Goal: Information Seeking & Learning: Learn about a topic

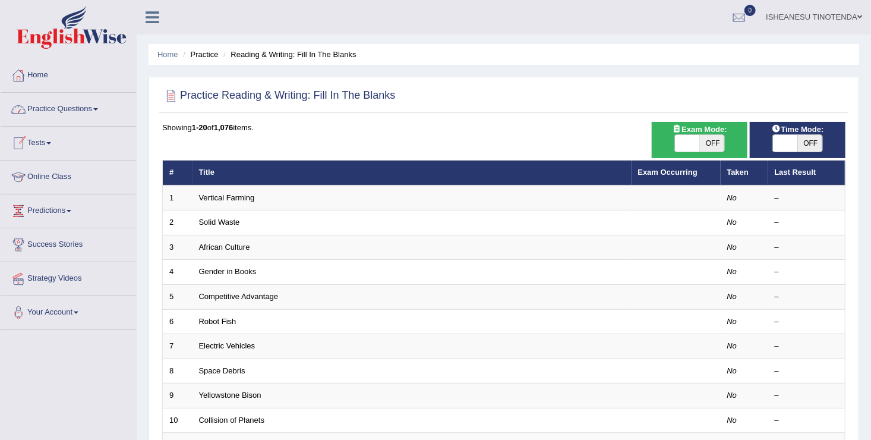
click at [98, 109] on span at bounding box center [95, 109] width 5 height 2
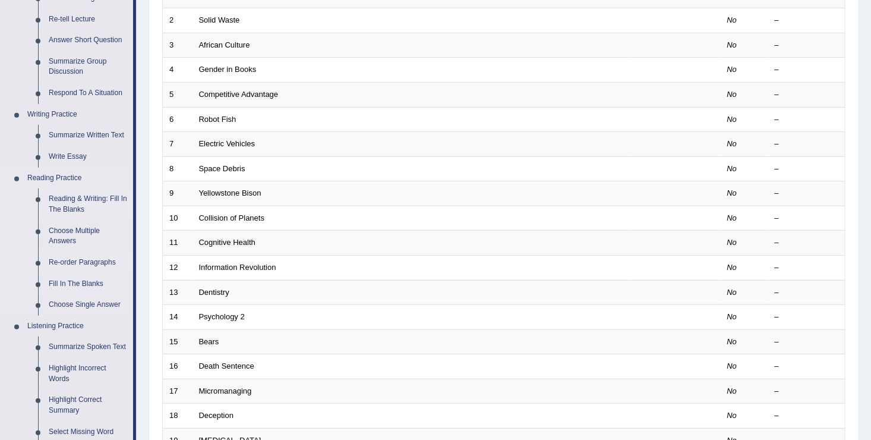
scroll to position [204, 0]
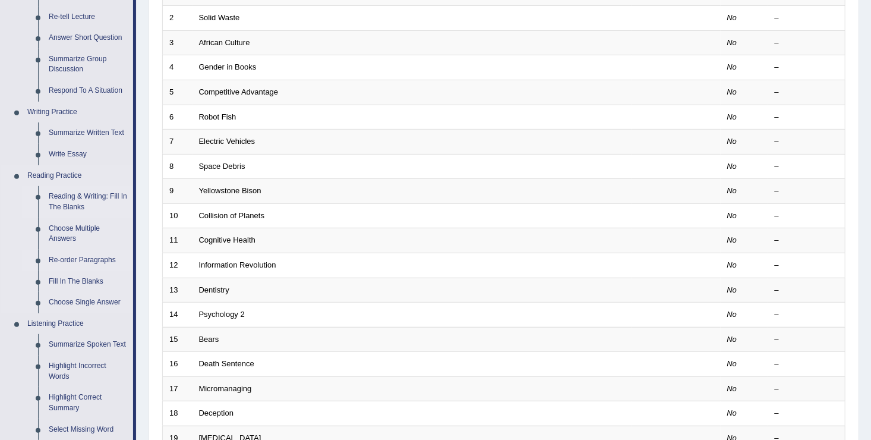
click at [62, 259] on link "Re-order Paragraphs" at bounding box center [88, 260] width 90 height 21
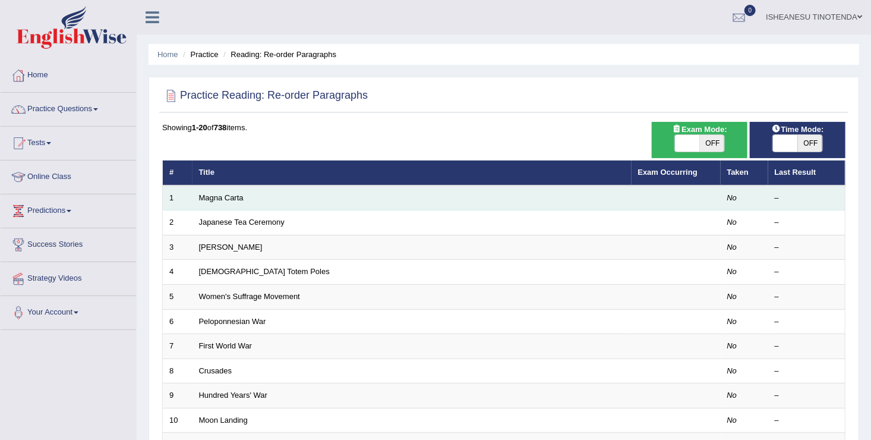
click at [377, 193] on td "Magna Carta" at bounding box center [412, 197] width 439 height 25
click at [216, 197] on link "Magna Carta" at bounding box center [221, 197] width 45 height 9
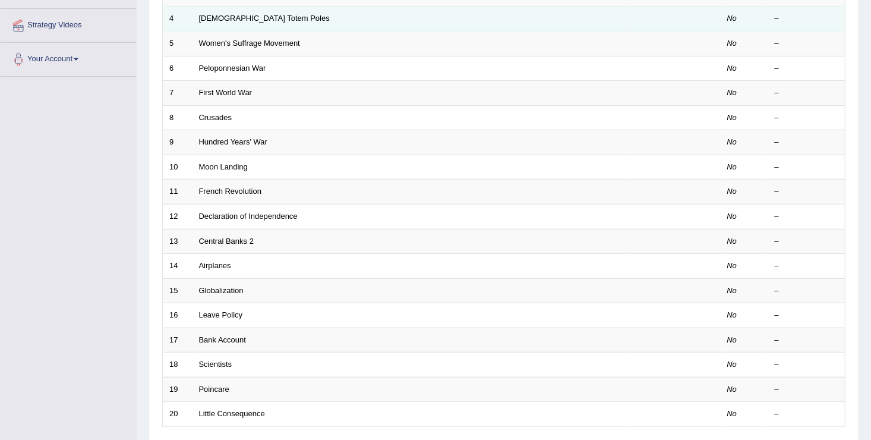
scroll to position [254, 0]
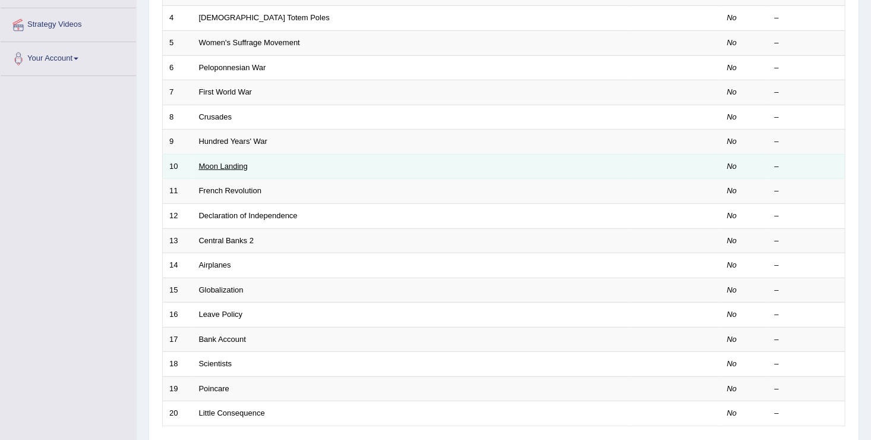
click at [217, 165] on link "Moon Landing" at bounding box center [223, 166] width 49 height 9
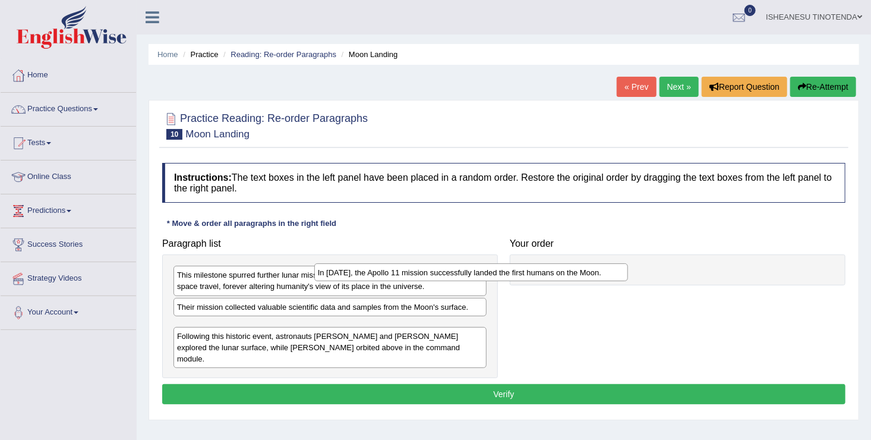
drag, startPoint x: 462, startPoint y: 325, endPoint x: 671, endPoint y: 250, distance: 222.9
click at [628, 263] on div "In [DATE], the Apollo 11 mission successfully landed the first humans on the Mo…" at bounding box center [471, 272] width 314 height 18
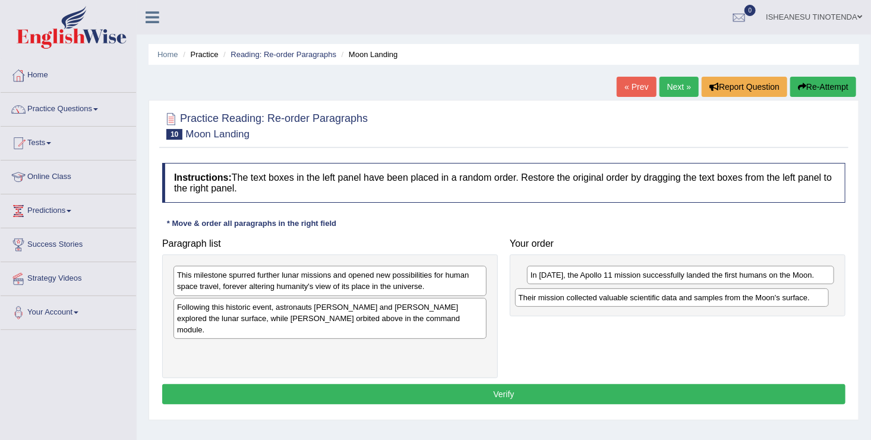
drag, startPoint x: 222, startPoint y: 302, endPoint x: 589, endPoint y: 294, distance: 367.9
click at [589, 294] on div "Their mission collected valuable scientific data and samples from the Moon's su…" at bounding box center [672, 297] width 314 height 18
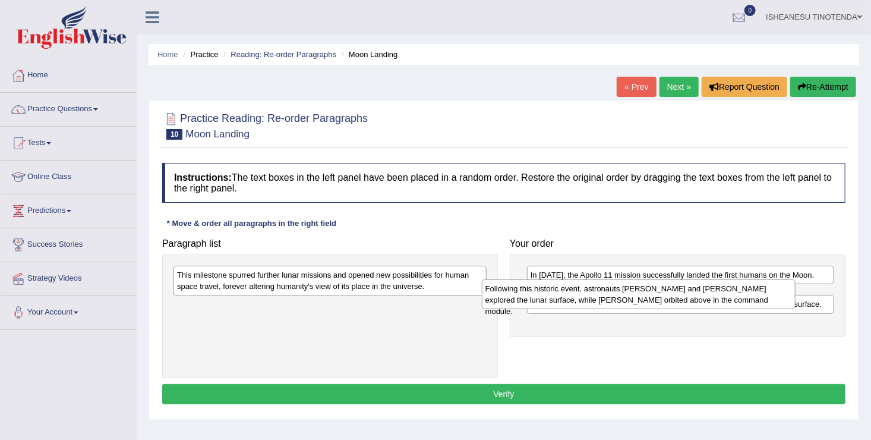
drag, startPoint x: 359, startPoint y: 316, endPoint x: 680, endPoint y: 298, distance: 321.4
click at [680, 298] on div "Following this historic event, astronauts Neil Armstrong and Buzz Aldrin explor…" at bounding box center [639, 294] width 314 height 30
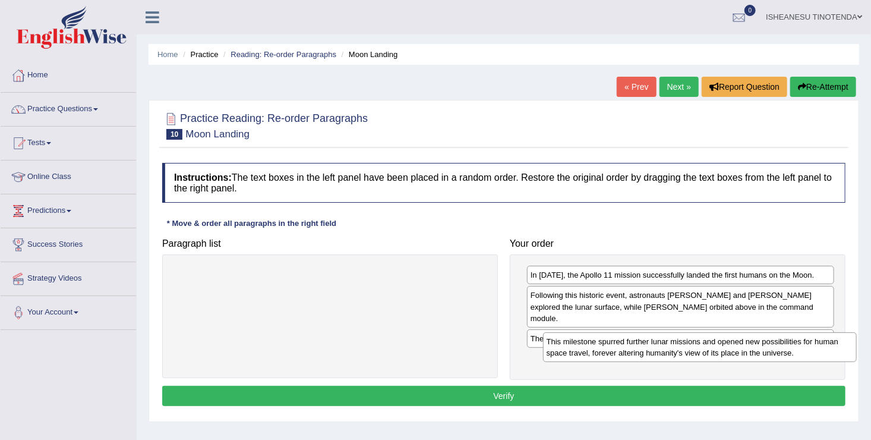
drag, startPoint x: 416, startPoint y: 278, endPoint x: 782, endPoint y: 346, distance: 372.3
click at [782, 346] on div "This milestone spurred further lunar missions and opened new possibilities for …" at bounding box center [700, 347] width 314 height 30
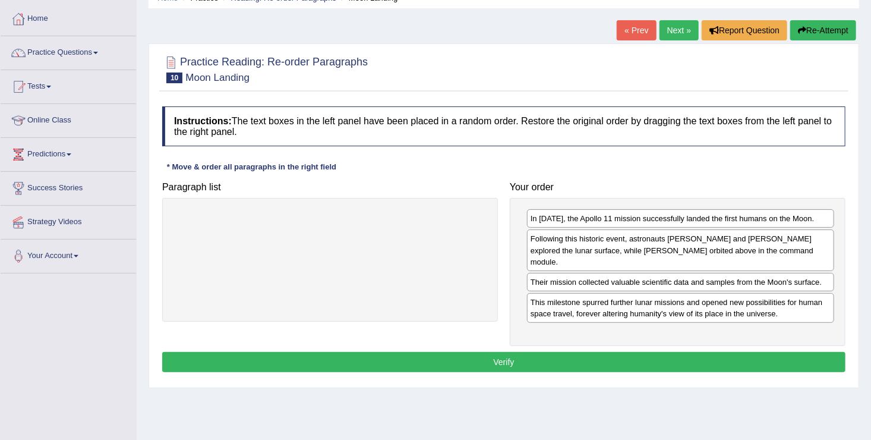
scroll to position [57, 0]
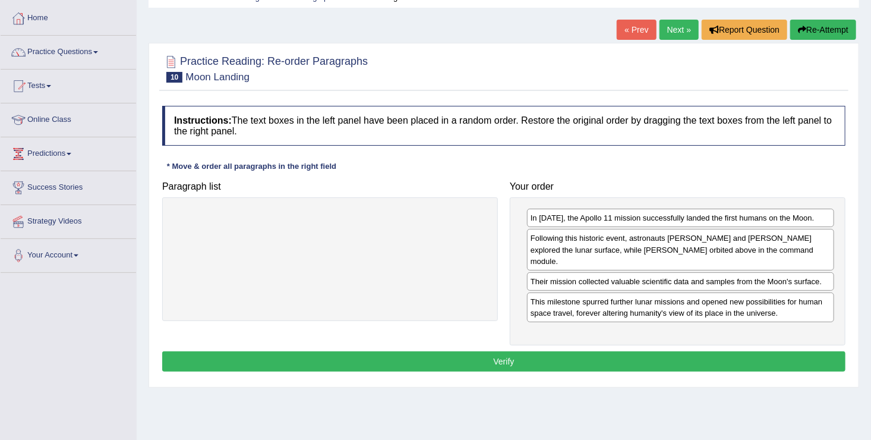
click at [506, 351] on button "Verify" at bounding box center [503, 361] width 683 height 20
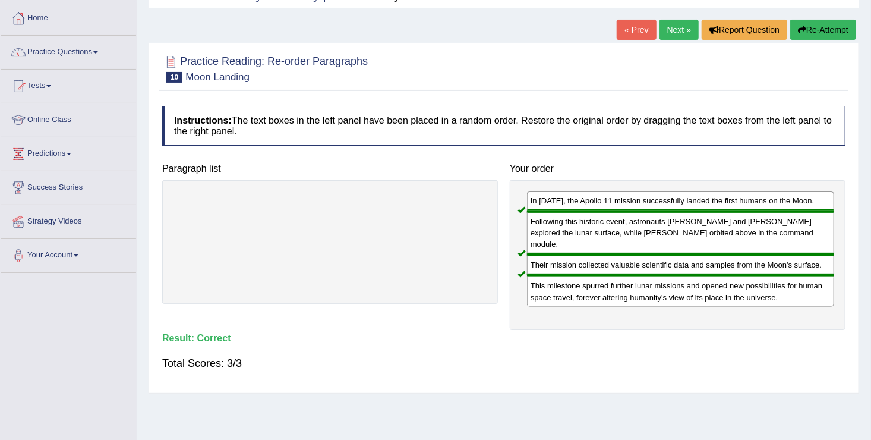
scroll to position [0, 0]
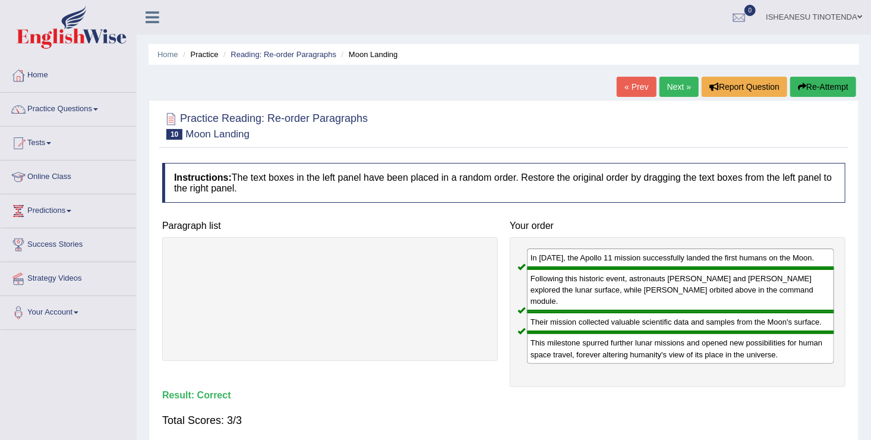
click at [683, 84] on link "Next »" at bounding box center [679, 87] width 39 height 20
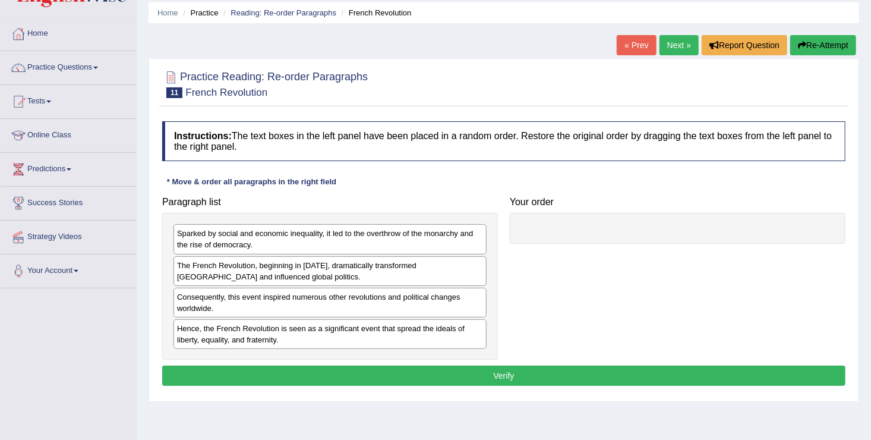
scroll to position [43, 0]
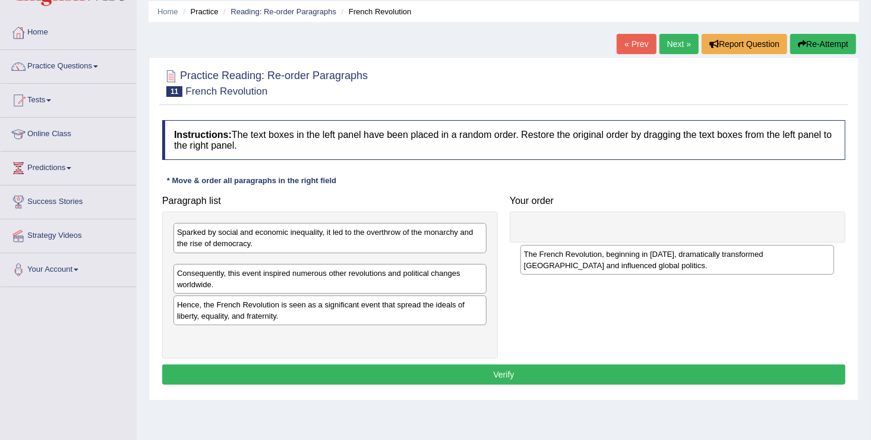
drag, startPoint x: 329, startPoint y: 259, endPoint x: 699, endPoint y: 251, distance: 370.8
click at [699, 251] on div "The French Revolution, beginning in 1789, dramatically transformed France and i…" at bounding box center [678, 260] width 314 height 30
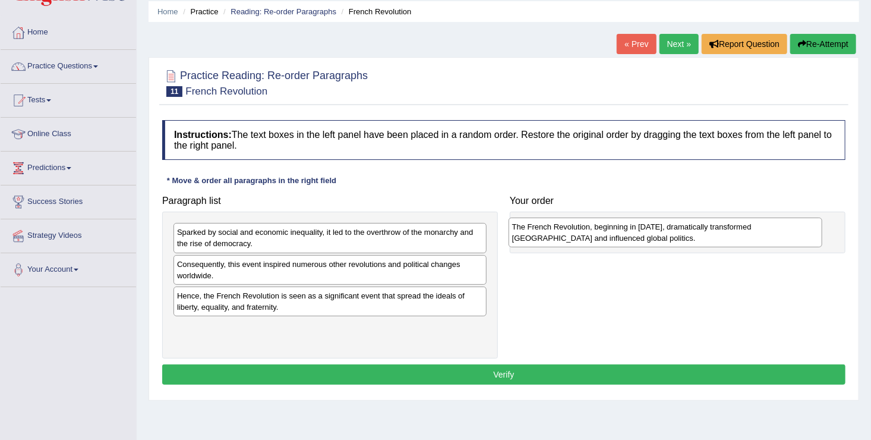
drag, startPoint x: 390, startPoint y: 276, endPoint x: 725, endPoint y: 239, distance: 337.1
click at [725, 239] on div "The French Revolution, beginning in 1789, dramatically transformed France and i…" at bounding box center [666, 232] width 314 height 30
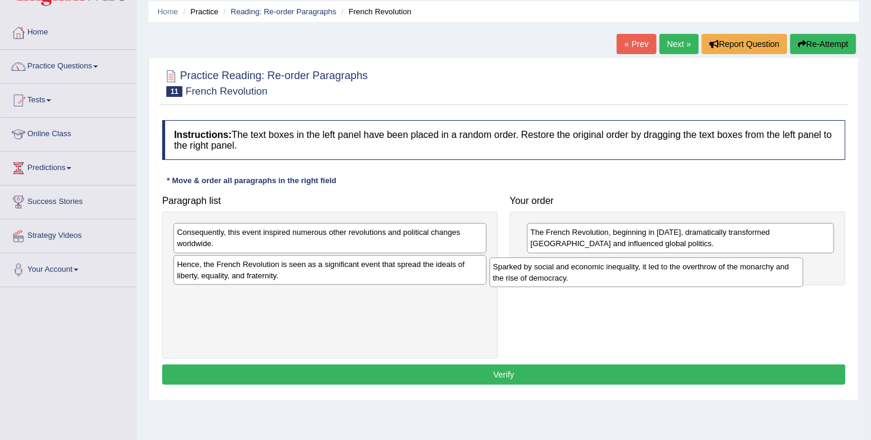
drag, startPoint x: 274, startPoint y: 228, endPoint x: 615, endPoint y: 265, distance: 343.1
click at [615, 265] on div "Sparked by social and economic inequality, it led to the overthrow of the monar…" at bounding box center [647, 272] width 314 height 30
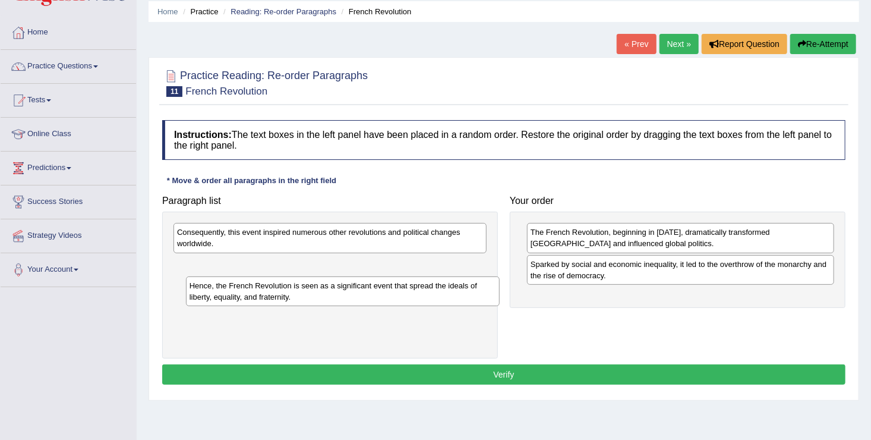
drag, startPoint x: 238, startPoint y: 269, endPoint x: 209, endPoint y: 297, distance: 40.8
click at [209, 297] on div "Hence, the French Revolution is seen as a significant event that spread the ide…" at bounding box center [343, 291] width 314 height 30
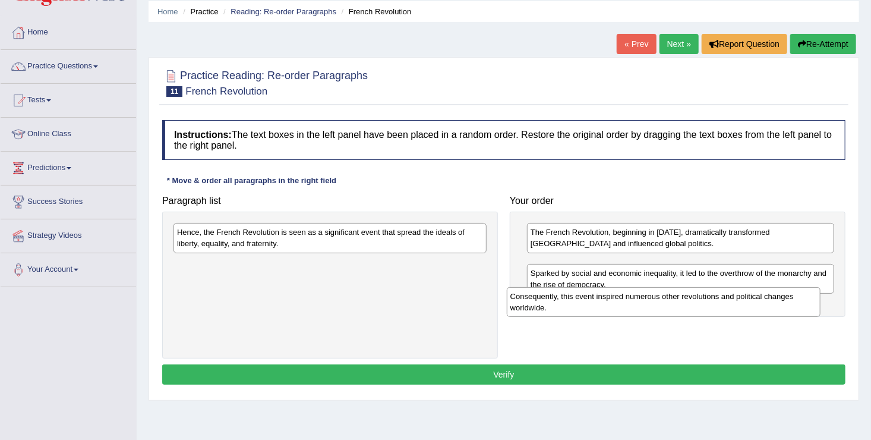
drag, startPoint x: 214, startPoint y: 235, endPoint x: 573, endPoint y: 296, distance: 364.2
click at [573, 296] on div "Consequently, this event inspired numerous other revolutions and political chan…" at bounding box center [664, 302] width 314 height 30
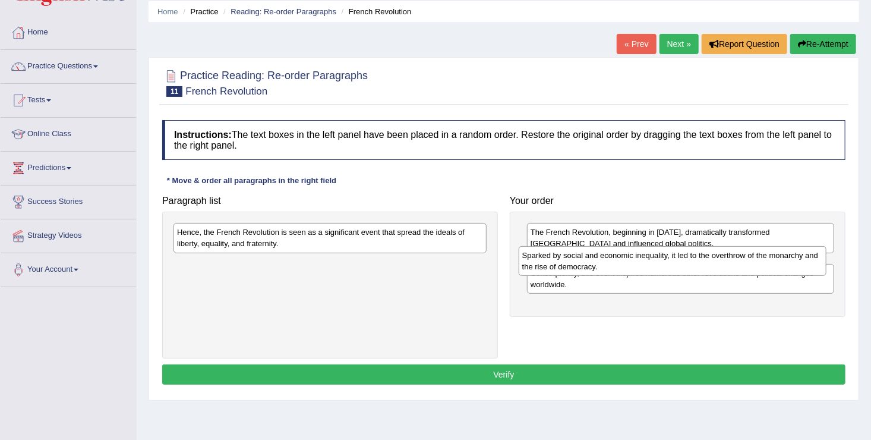
drag, startPoint x: 544, startPoint y: 301, endPoint x: 541, endPoint y: 263, distance: 38.7
click at [541, 263] on div "Sparked by social and economic inequality, it led to the overthrow of the monar…" at bounding box center [673, 261] width 308 height 30
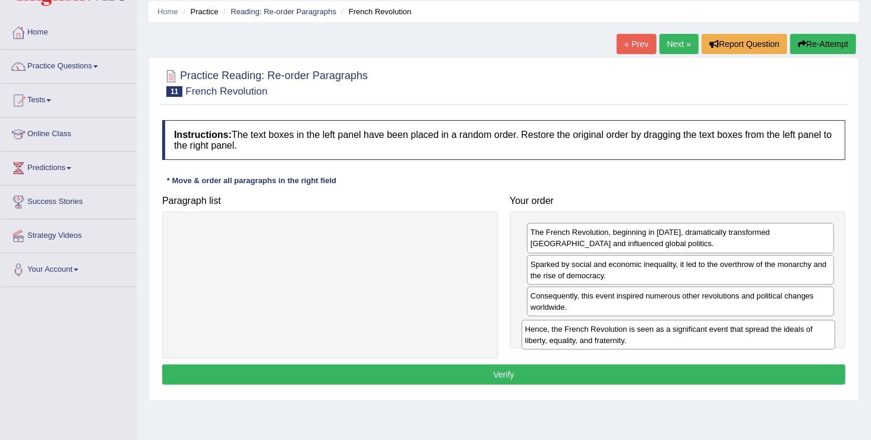
drag, startPoint x: 291, startPoint y: 235, endPoint x: 639, endPoint y: 332, distance: 361.4
click at [639, 332] on div "Hence, the French Revolution is seen as a significant event that spread the ide…" at bounding box center [679, 335] width 314 height 30
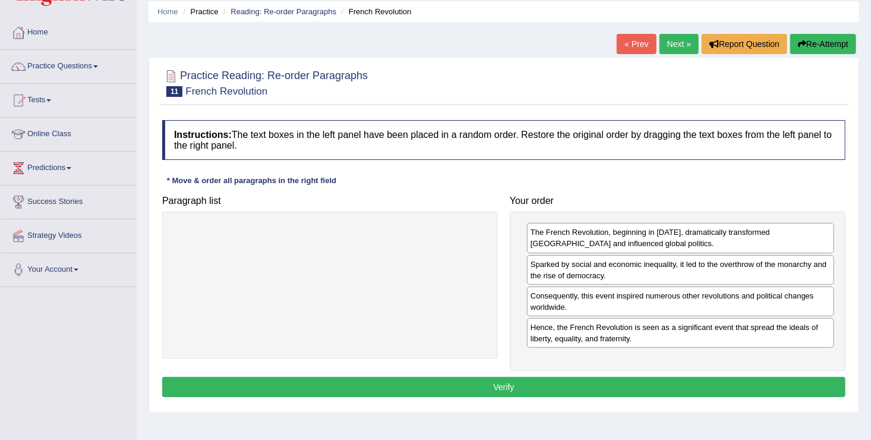
click at [509, 380] on button "Verify" at bounding box center [503, 387] width 683 height 20
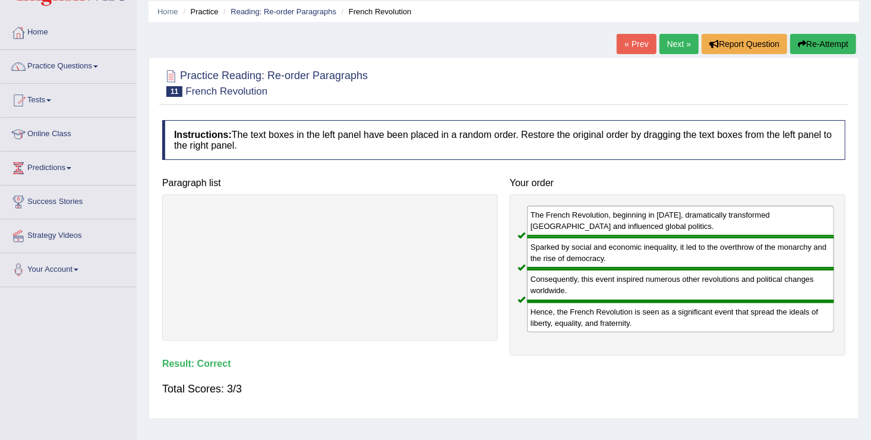
click at [680, 43] on link "Next »" at bounding box center [679, 44] width 39 height 20
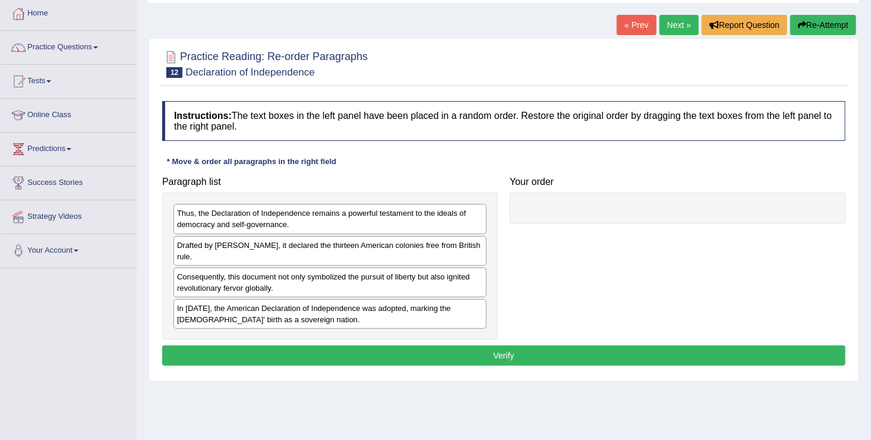
scroll to position [49, 0]
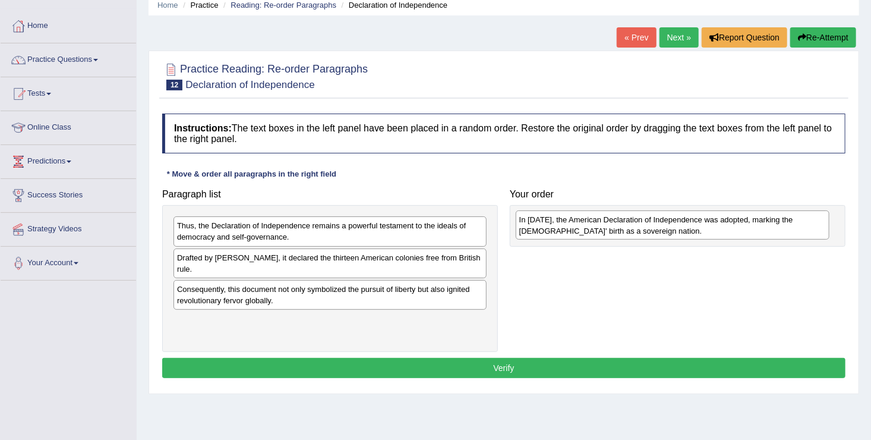
drag, startPoint x: 326, startPoint y: 330, endPoint x: 669, endPoint y: 229, distance: 357.4
click at [669, 229] on div "In 1776, the American Declaration of Independence was adopted, marking the Unit…" at bounding box center [673, 225] width 314 height 30
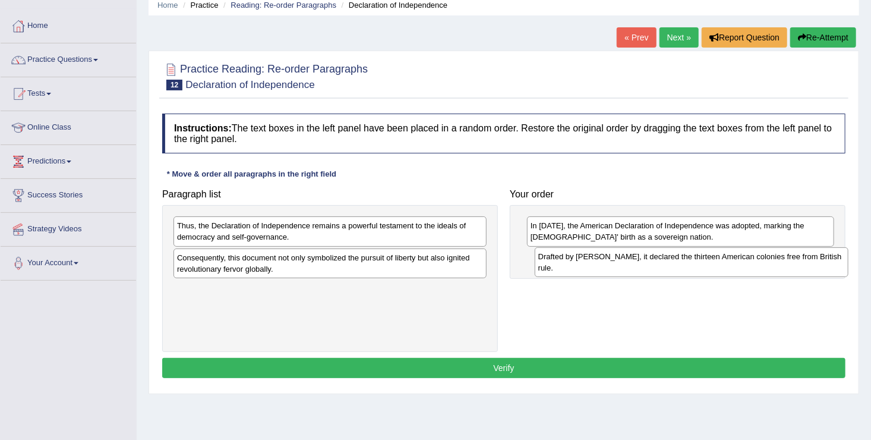
drag, startPoint x: 329, startPoint y: 265, endPoint x: 688, endPoint y: 264, distance: 359.5
click at [688, 264] on div "Drafted by Thomas Jefferson, it declared the thirteen American colonies free fr…" at bounding box center [692, 262] width 314 height 30
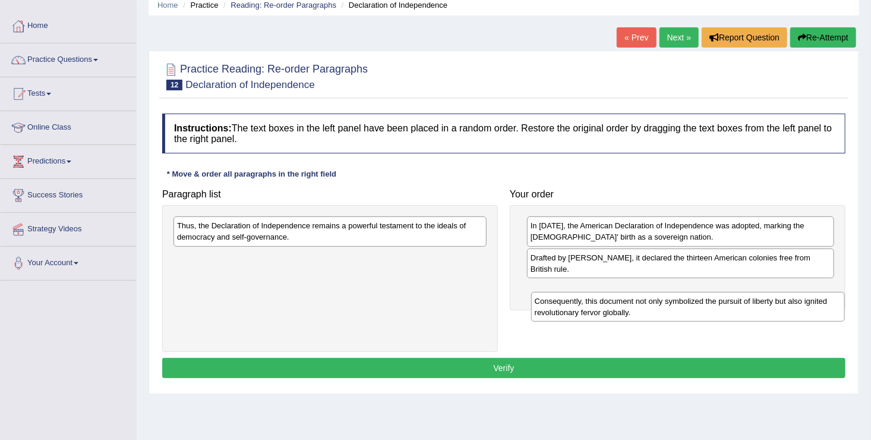
drag, startPoint x: 206, startPoint y: 254, endPoint x: 566, endPoint y: 298, distance: 362.7
click at [566, 298] on div "Consequently, this document not only symbolized the pursuit of liberty but also…" at bounding box center [688, 307] width 314 height 30
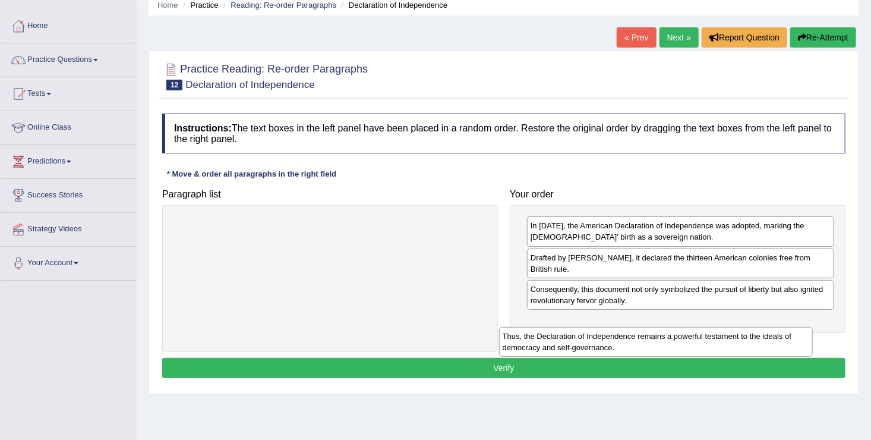
drag, startPoint x: 291, startPoint y: 226, endPoint x: 617, endPoint y: 336, distance: 344.4
click at [617, 336] on div "Thus, the Declaration of Independence remains a powerful testament to the ideal…" at bounding box center [656, 342] width 314 height 30
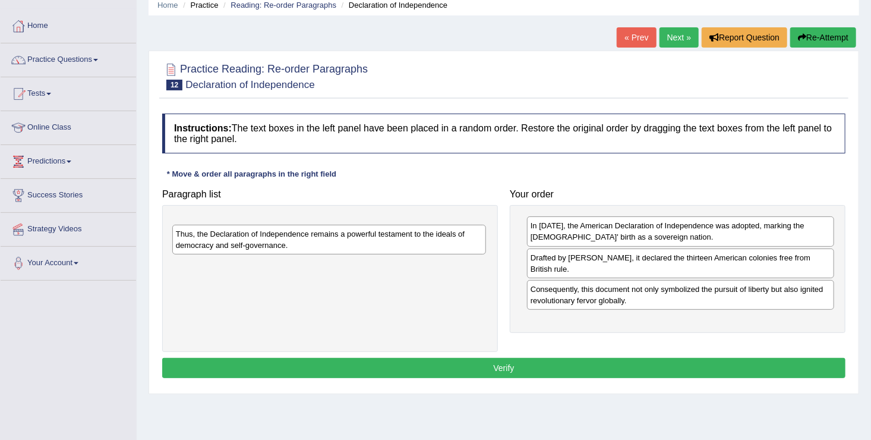
drag, startPoint x: 257, startPoint y: 217, endPoint x: 257, endPoint y: 228, distance: 10.7
click at [257, 228] on div "Thus, the Declaration of Independence remains a powerful testament to the ideal…" at bounding box center [329, 240] width 314 height 30
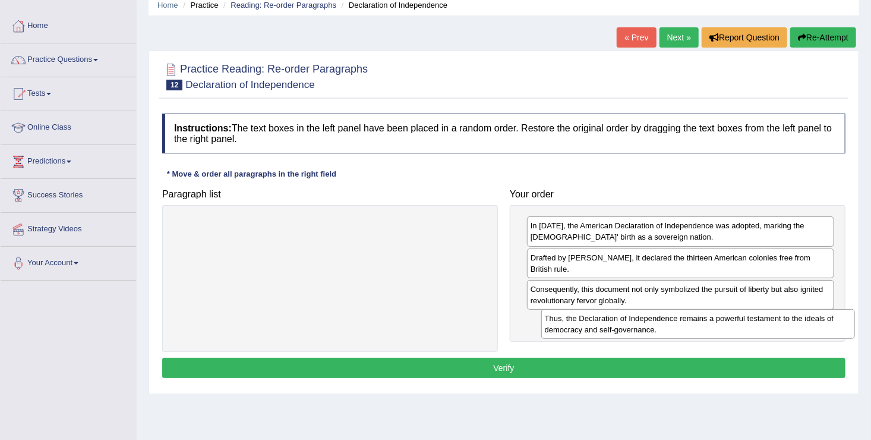
drag, startPoint x: 257, startPoint y: 228, endPoint x: 625, endPoint y: 323, distance: 379.7
click at [625, 323] on div "Thus, the Declaration of Independence remains a powerful testament to the ideal…" at bounding box center [698, 324] width 314 height 30
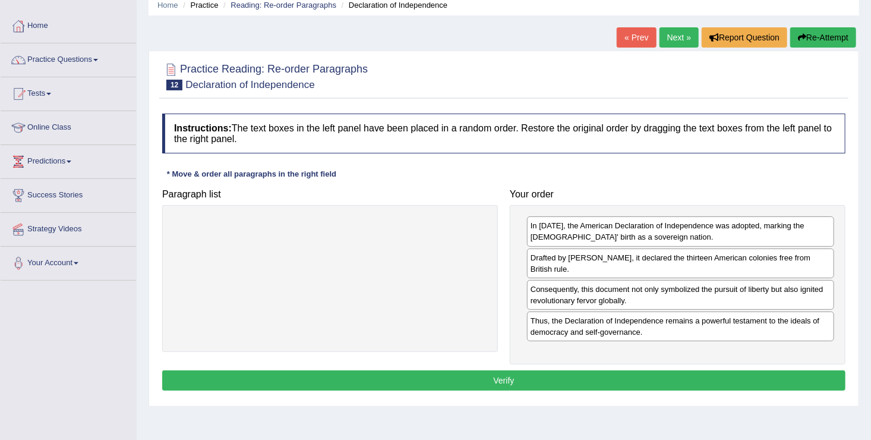
click at [531, 377] on button "Verify" at bounding box center [503, 380] width 683 height 20
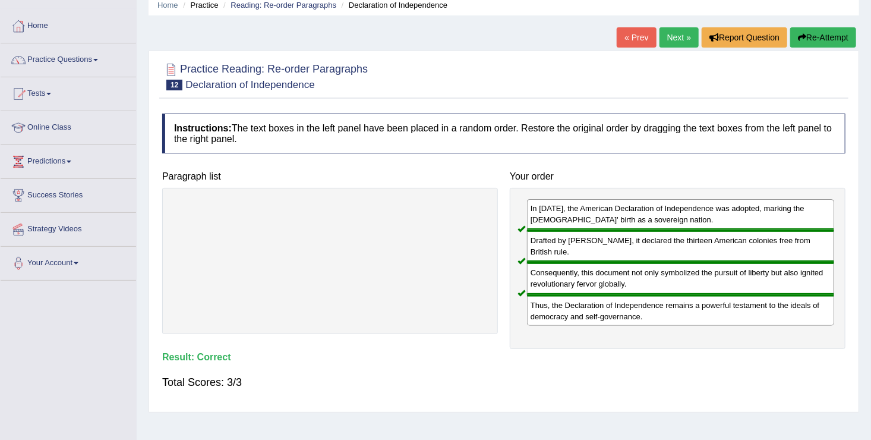
click at [531, 377] on div "Total Scores: 3/3" at bounding box center [503, 382] width 683 height 29
click at [671, 45] on link "Next »" at bounding box center [679, 37] width 39 height 20
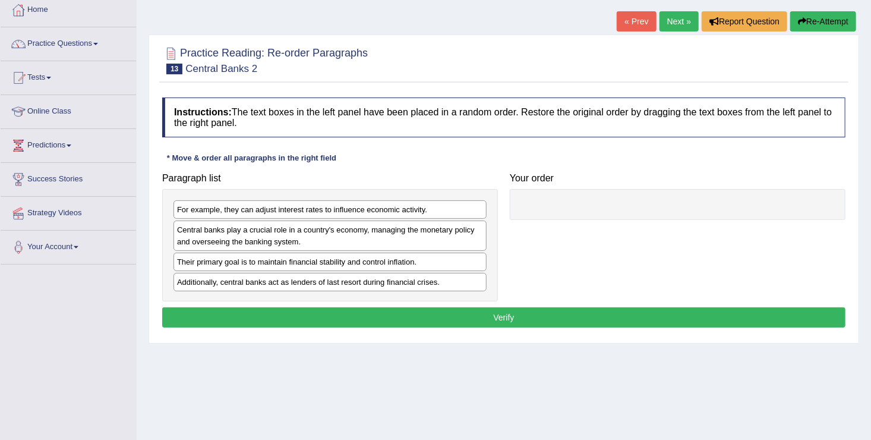
scroll to position [69, 0]
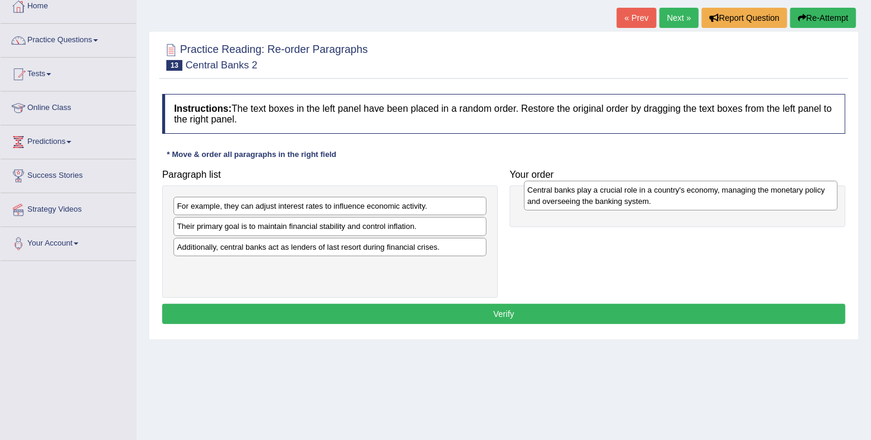
drag, startPoint x: 238, startPoint y: 231, endPoint x: 589, endPoint y: 194, distance: 352.4
click at [589, 194] on div "Central banks play a crucial role in a country's economy, managing the monetary…" at bounding box center [681, 196] width 314 height 30
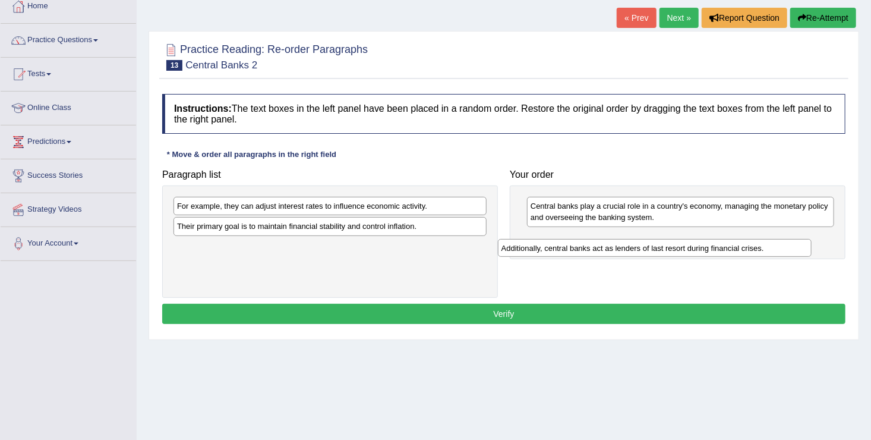
drag, startPoint x: 241, startPoint y: 249, endPoint x: 577, endPoint y: 250, distance: 336.3
click at [577, 250] on div "Additionally, central banks act as lenders of last resort during financial cris…" at bounding box center [655, 248] width 314 height 18
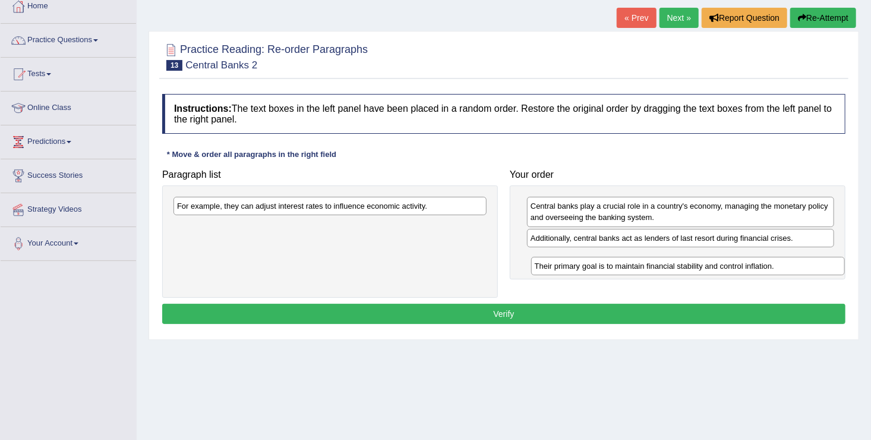
drag, startPoint x: 205, startPoint y: 227, endPoint x: 587, endPoint y: 267, distance: 384.2
click at [587, 267] on div "Their primary goal is to maintain financial stability and control inflation." at bounding box center [688, 266] width 314 height 18
click at [227, 199] on div "For example, they can adjust interest rates to influence economic activity." at bounding box center [330, 206] width 313 height 18
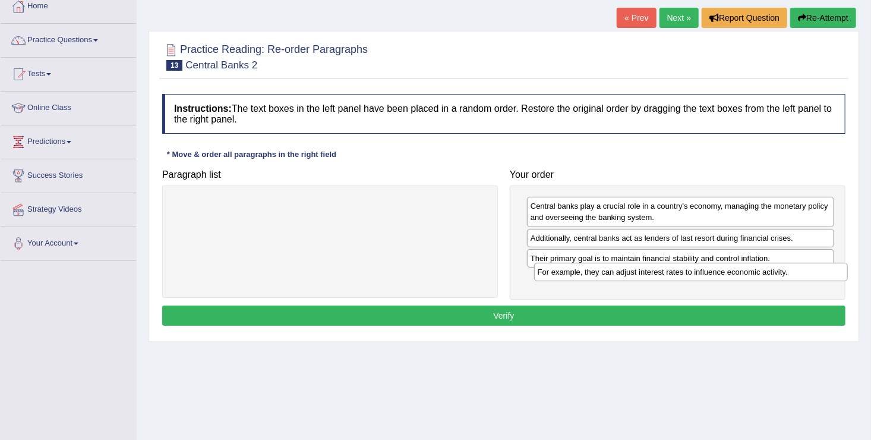
drag, startPoint x: 227, startPoint y: 199, endPoint x: 586, endPoint y: 266, distance: 365.6
click at [586, 266] on div "For example, they can adjust interest rates to influence economic activity." at bounding box center [691, 272] width 314 height 18
drag, startPoint x: 655, startPoint y: 257, endPoint x: 646, endPoint y: 232, distance: 26.7
click at [646, 232] on div "Their primary goal is to maintain financial stability and control inflation." at bounding box center [673, 232] width 308 height 18
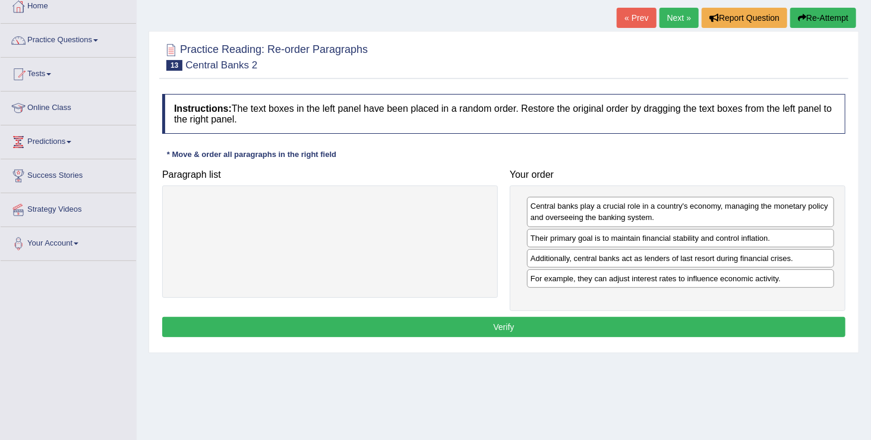
click at [643, 322] on button "Verify" at bounding box center [503, 327] width 683 height 20
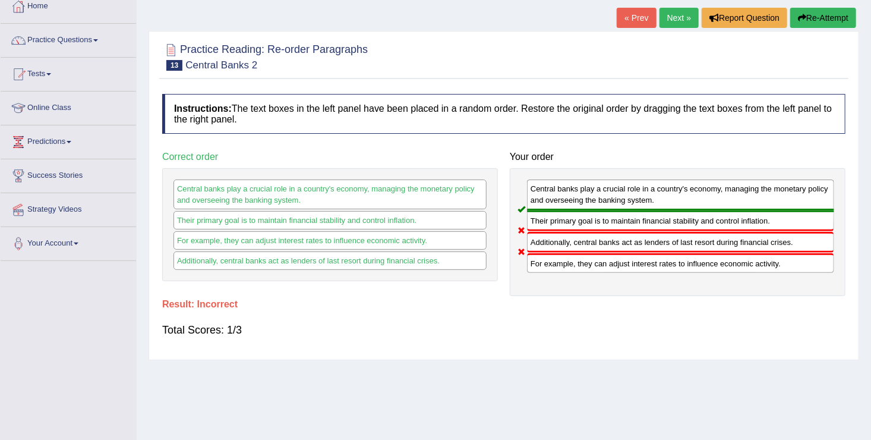
click at [820, 16] on button "Re-Attempt" at bounding box center [823, 18] width 66 height 20
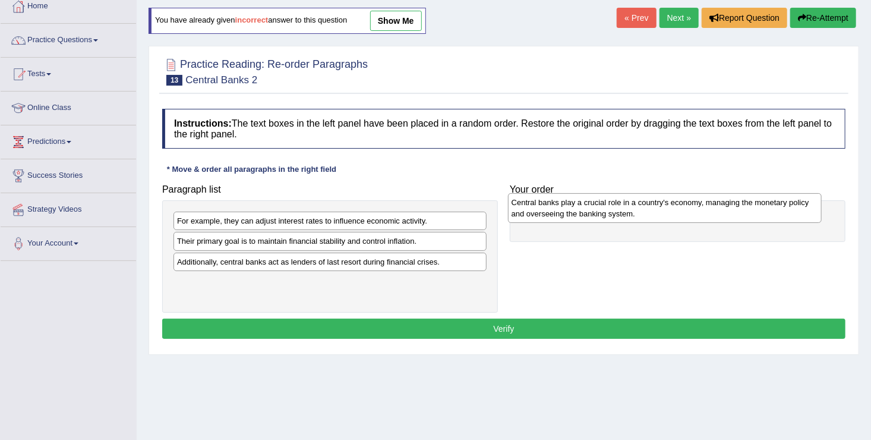
drag, startPoint x: 327, startPoint y: 240, endPoint x: 661, endPoint y: 204, distance: 335.8
click at [661, 204] on div "Central banks play a crucial role in a country's economy, managing the monetary…" at bounding box center [665, 208] width 314 height 30
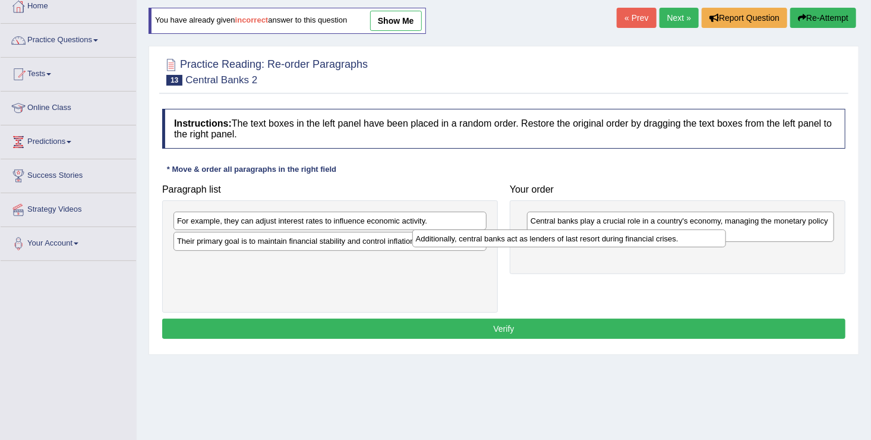
drag, startPoint x: 389, startPoint y: 264, endPoint x: 704, endPoint y: 226, distance: 317.1
click at [704, 229] on div "Additionally, central banks act as lenders of last resort during financial cris…" at bounding box center [569, 238] width 314 height 18
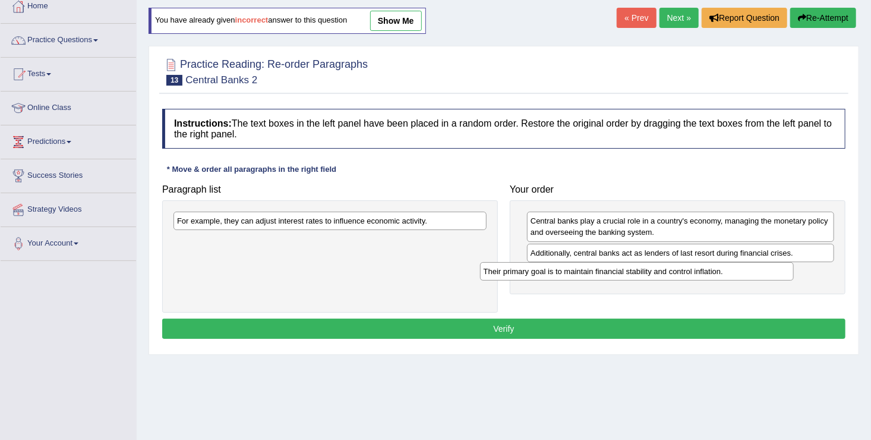
drag, startPoint x: 263, startPoint y: 236, endPoint x: 571, endPoint y: 266, distance: 309.3
click at [571, 266] on div "Their primary goal is to maintain financial stability and control inflation." at bounding box center [637, 271] width 314 height 18
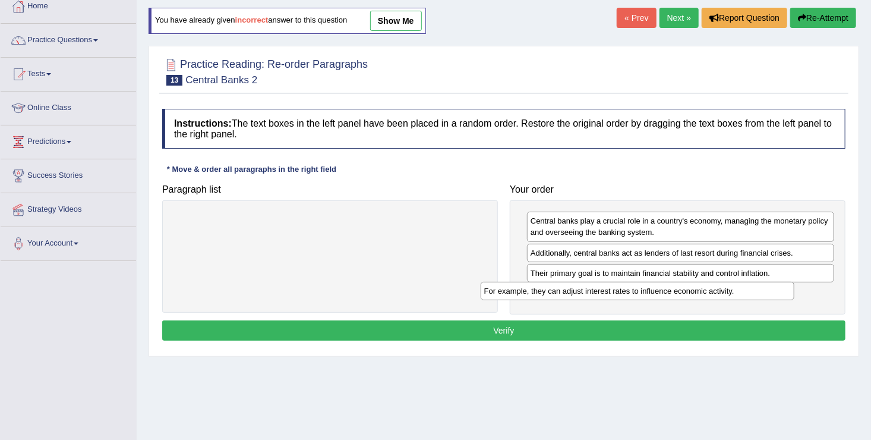
drag, startPoint x: 400, startPoint y: 214, endPoint x: 708, endPoint y: 285, distance: 315.7
click at [708, 285] on div "For example, they can adjust interest rates to influence economic activity." at bounding box center [638, 291] width 314 height 18
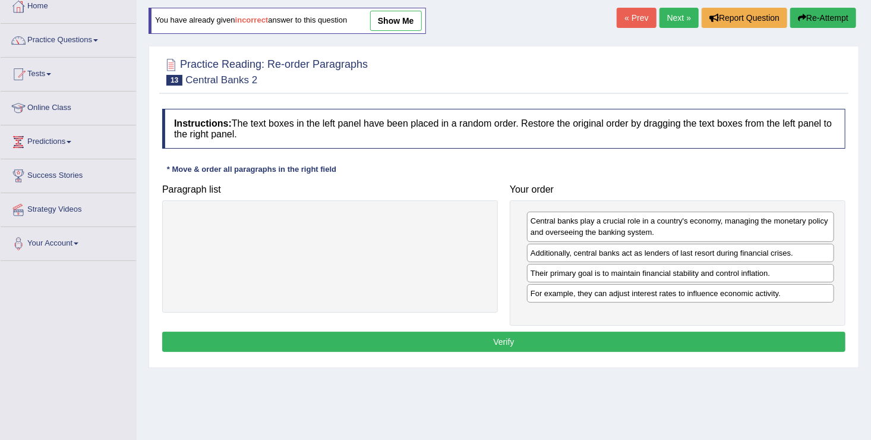
click at [518, 335] on button "Verify" at bounding box center [503, 342] width 683 height 20
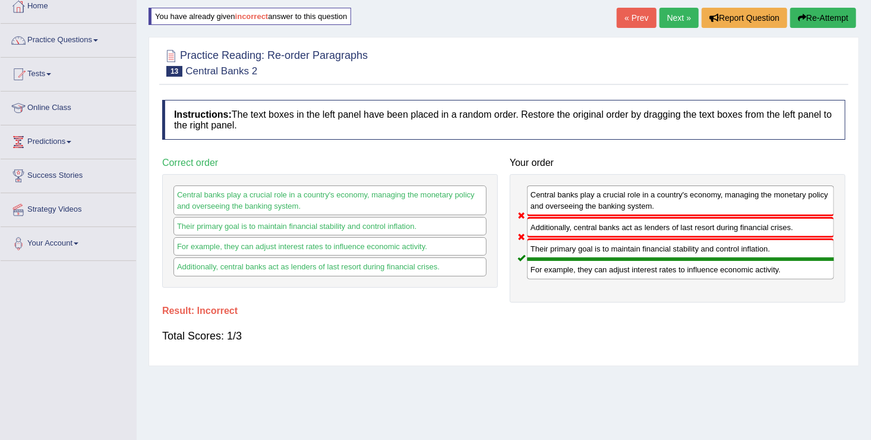
click at [805, 21] on button "Re-Attempt" at bounding box center [823, 18] width 66 height 20
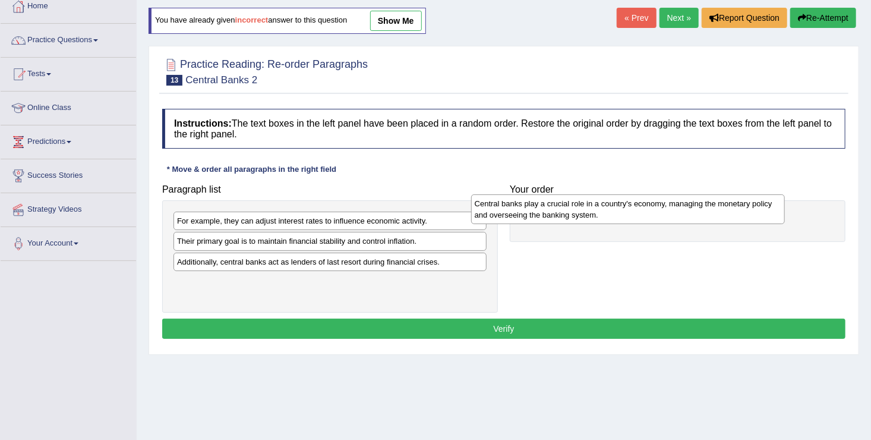
drag, startPoint x: 349, startPoint y: 244, endPoint x: 665, endPoint y: 209, distance: 318.1
click at [665, 209] on div "Central banks play a crucial role in a country's economy, managing the monetary…" at bounding box center [628, 209] width 314 height 30
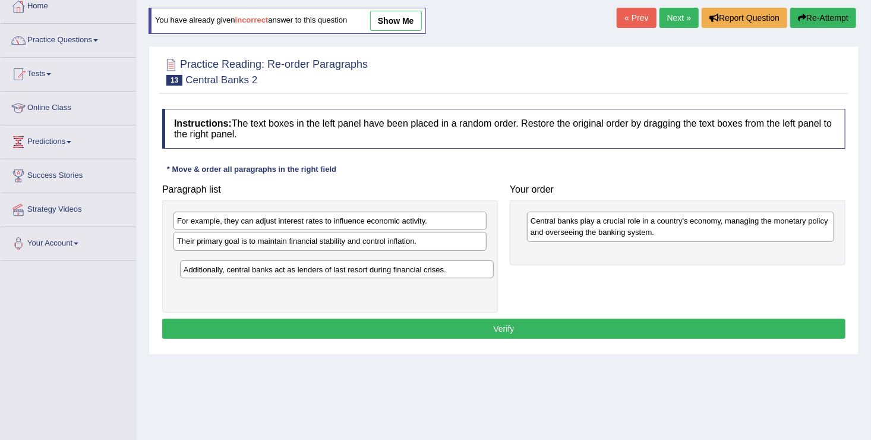
drag, startPoint x: 306, startPoint y: 261, endPoint x: 311, endPoint y: 269, distance: 9.4
click at [311, 269] on div "Additionally, central banks act as lenders of last resort during financial cris…" at bounding box center [337, 269] width 314 height 18
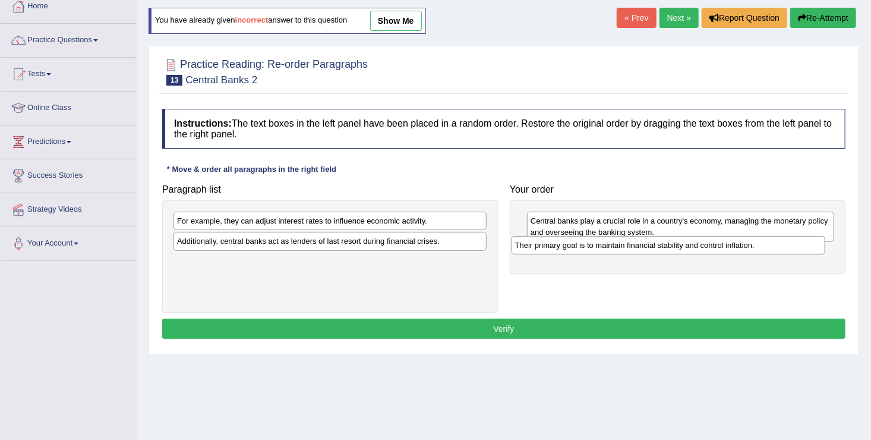
drag, startPoint x: 246, startPoint y: 239, endPoint x: 601, endPoint y: 245, distance: 355.4
click at [601, 245] on div "Their primary goal is to maintain financial stability and control inflation." at bounding box center [669, 245] width 314 height 18
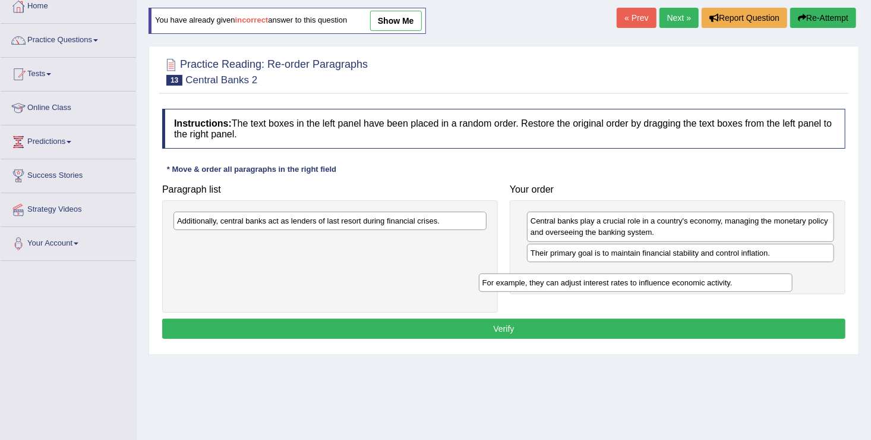
drag, startPoint x: 380, startPoint y: 225, endPoint x: 719, endPoint y: 285, distance: 344.5
click at [719, 285] on div "For example, they can adjust interest rates to influence economic activity." at bounding box center [636, 282] width 314 height 18
click at [406, 224] on div "Additionally, central banks act as lenders of last resort during financial cris…" at bounding box center [330, 221] width 313 height 18
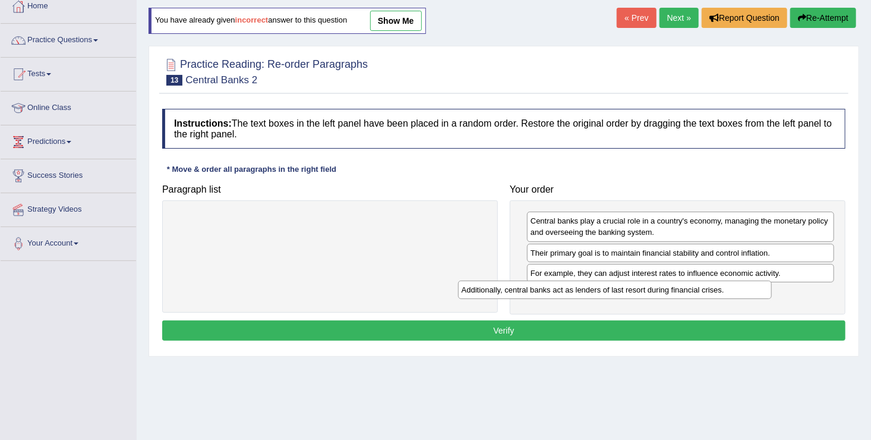
drag, startPoint x: 406, startPoint y: 224, endPoint x: 736, endPoint y: 303, distance: 338.5
click at [736, 299] on div "Additionally, central banks act as lenders of last resort during financial cris…" at bounding box center [615, 289] width 314 height 18
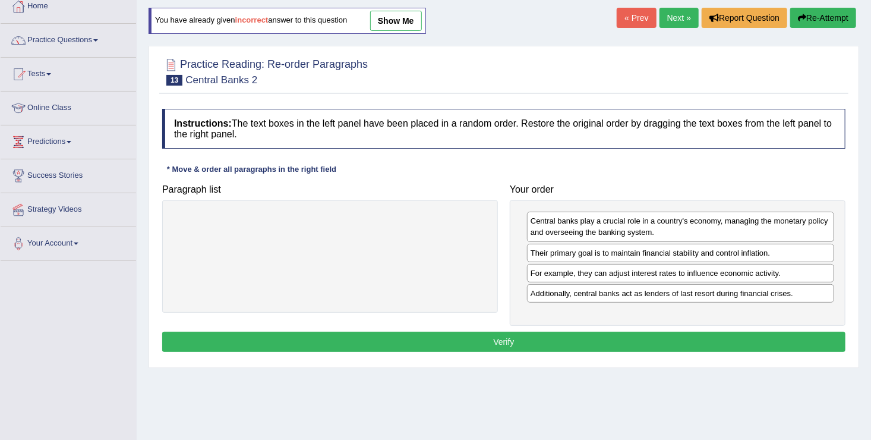
click at [466, 328] on div "Instructions: The text boxes in the left panel have been placed in a random ord…" at bounding box center [503, 232] width 689 height 258
click at [471, 342] on button "Verify" at bounding box center [503, 342] width 683 height 20
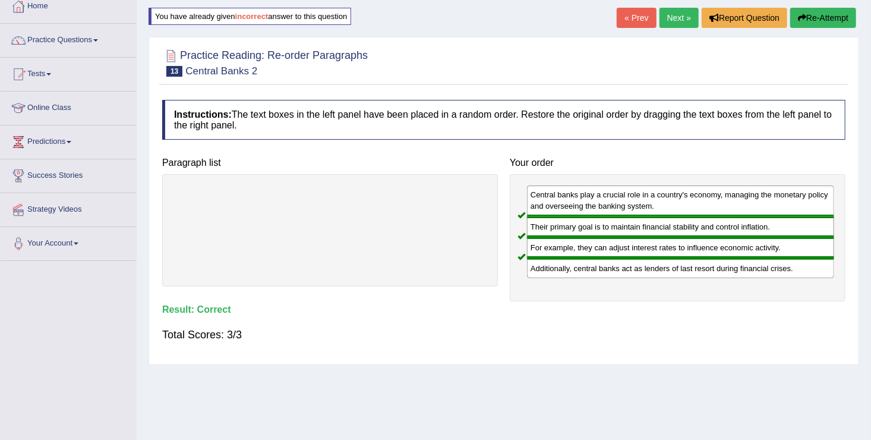
click at [666, 15] on link "Next »" at bounding box center [679, 18] width 39 height 20
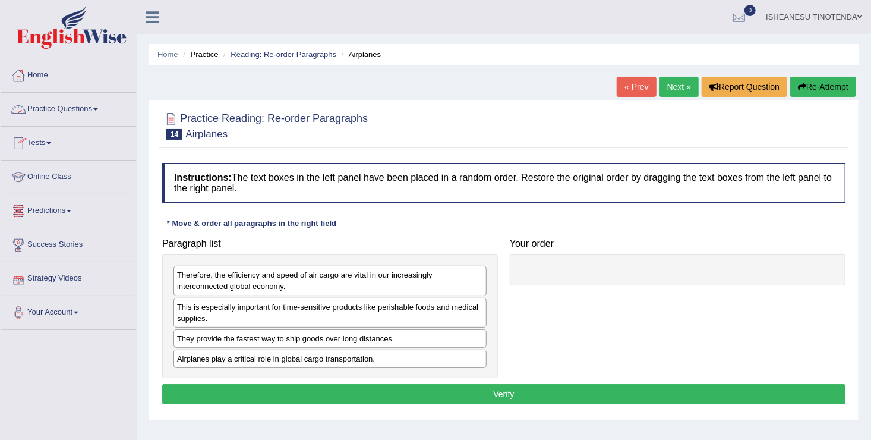
click at [92, 103] on link "Practice Questions" at bounding box center [68, 108] width 135 height 30
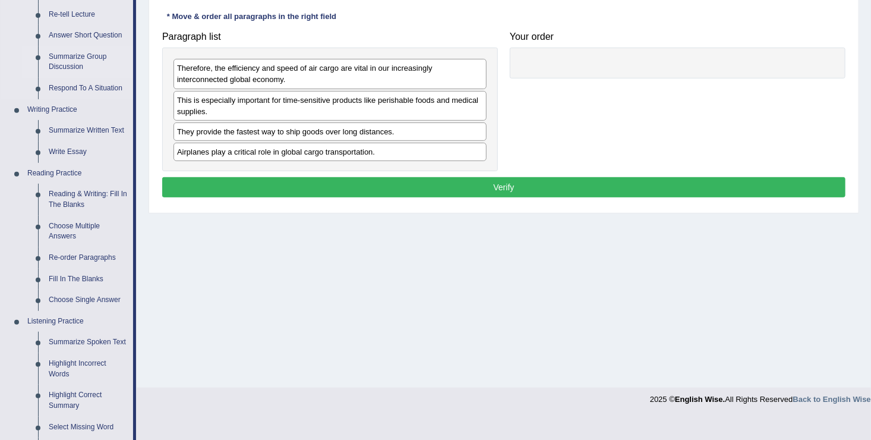
scroll to position [208, 0]
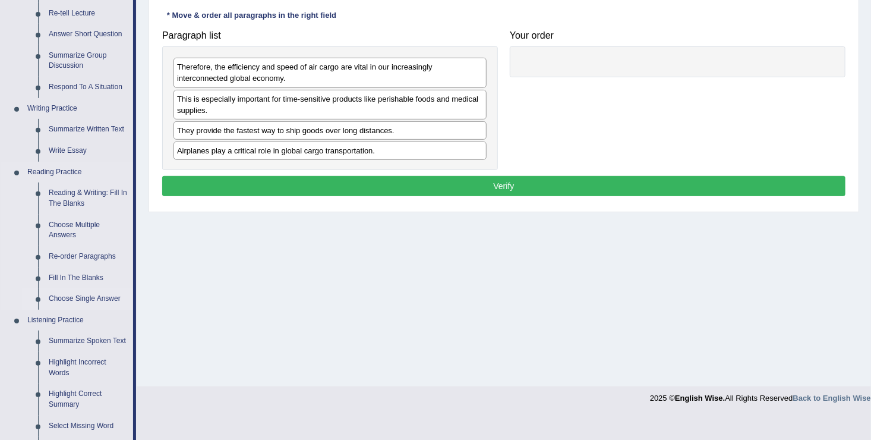
click at [71, 295] on link "Choose Single Answer" at bounding box center [88, 298] width 90 height 21
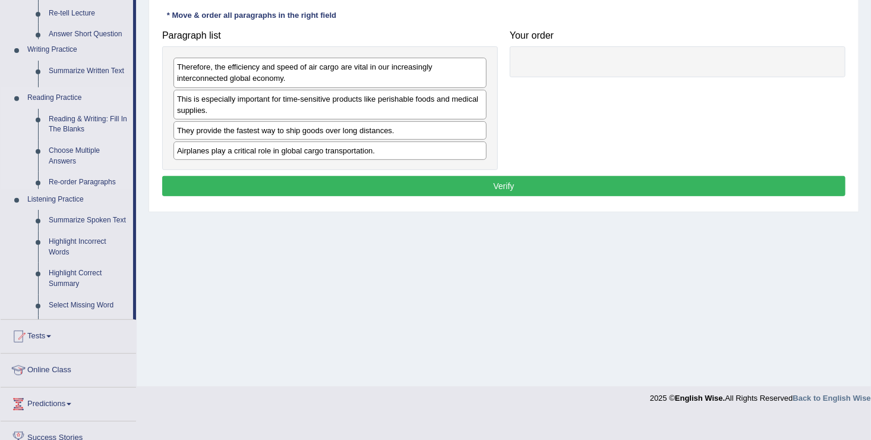
scroll to position [184, 0]
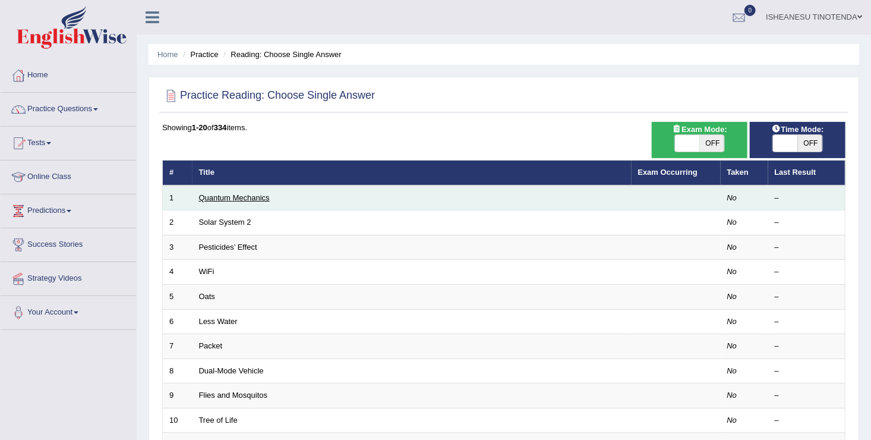
click at [216, 197] on link "Quantum Mechanics" at bounding box center [234, 197] width 71 height 9
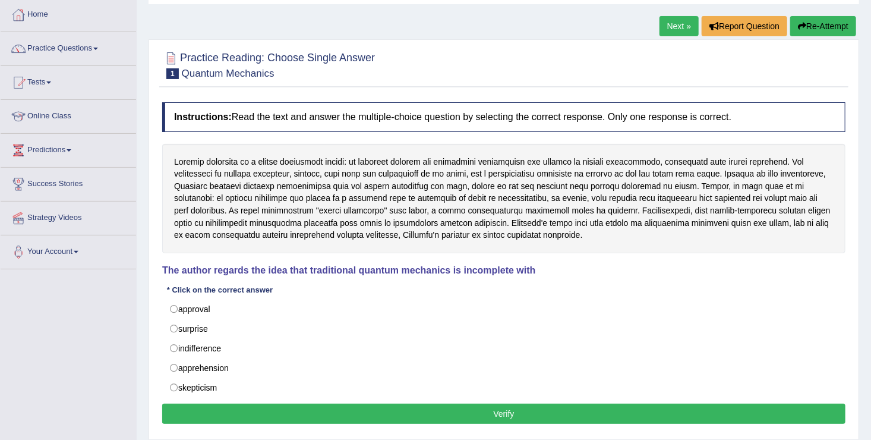
scroll to position [59, 0]
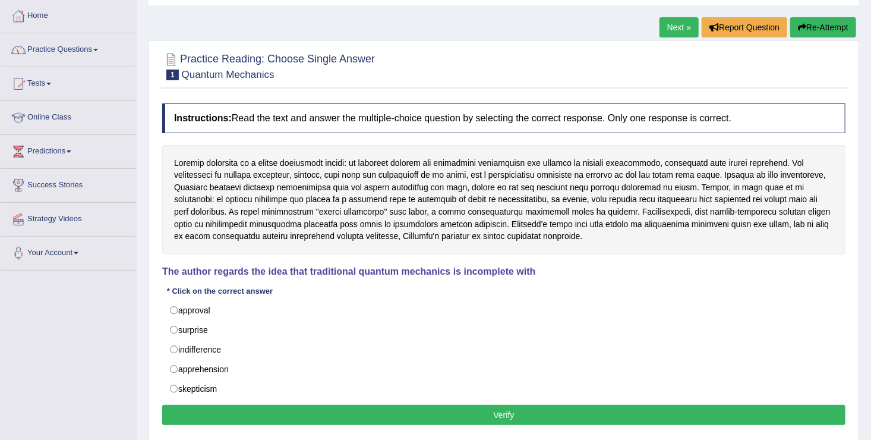
click at [97, 49] on span at bounding box center [95, 50] width 5 height 2
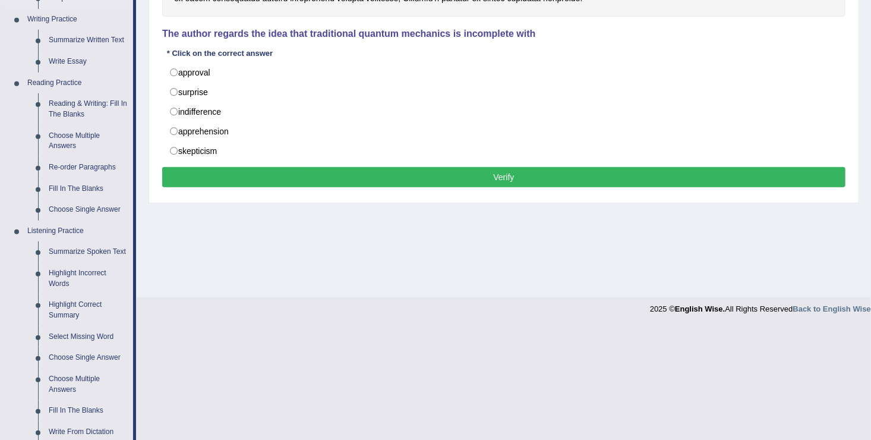
scroll to position [299, 0]
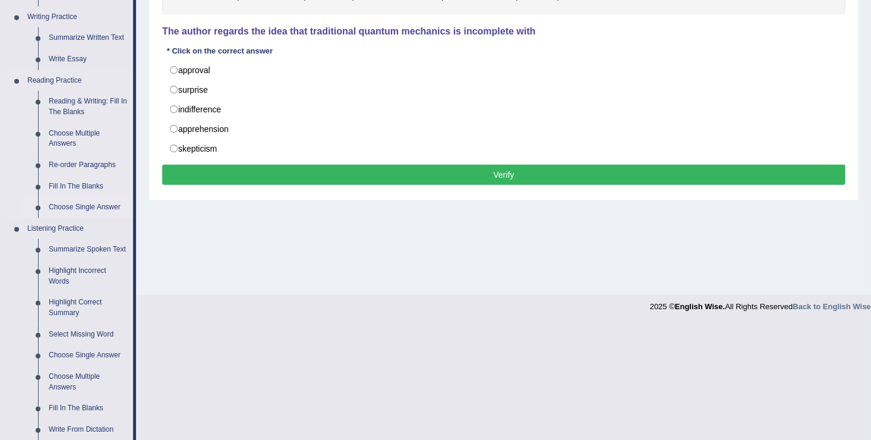
click at [72, 204] on link "Choose Single Answer" at bounding box center [88, 207] width 90 height 21
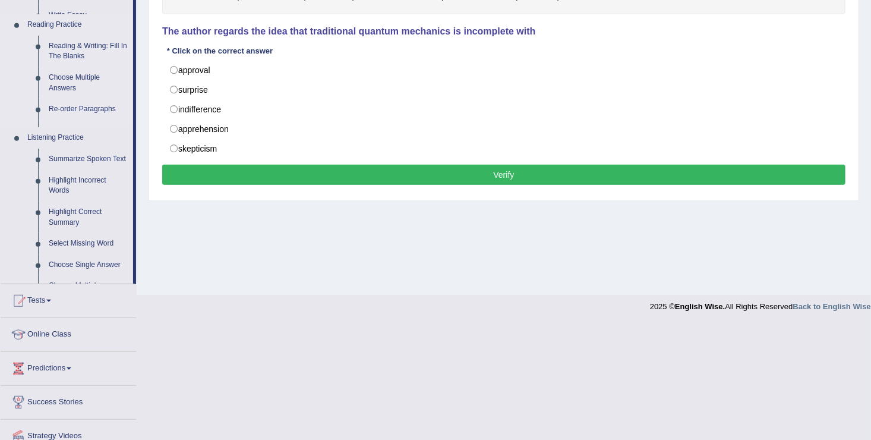
scroll to position [295, 0]
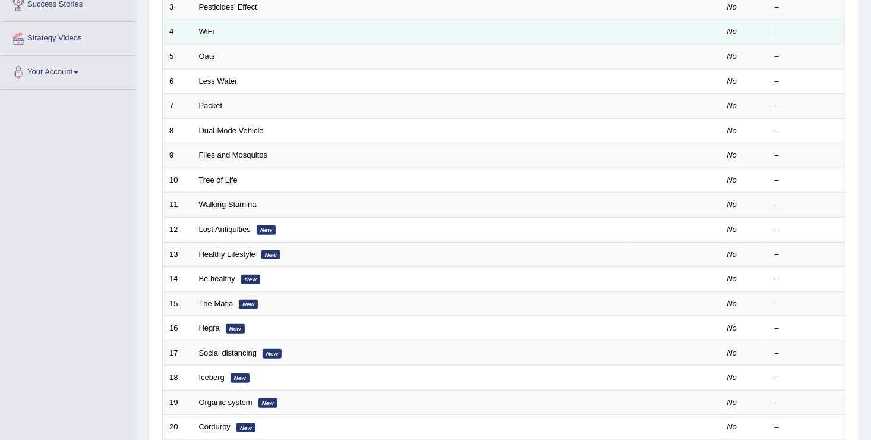
scroll to position [343, 0]
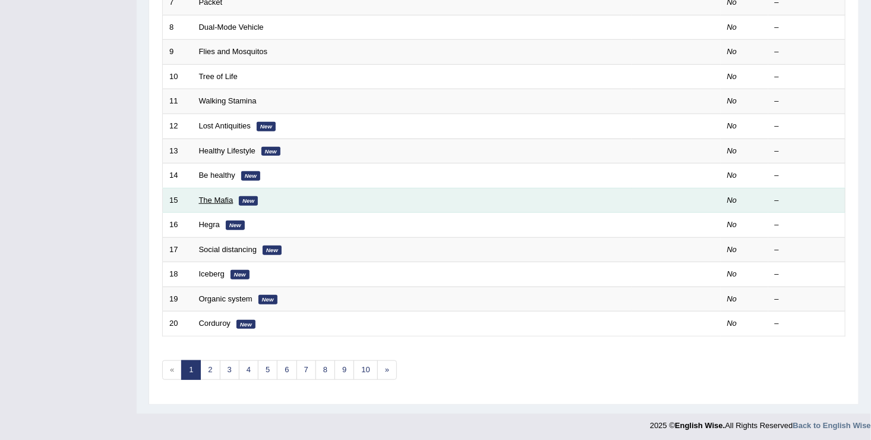
click at [227, 199] on link "The Mafia" at bounding box center [216, 199] width 34 height 9
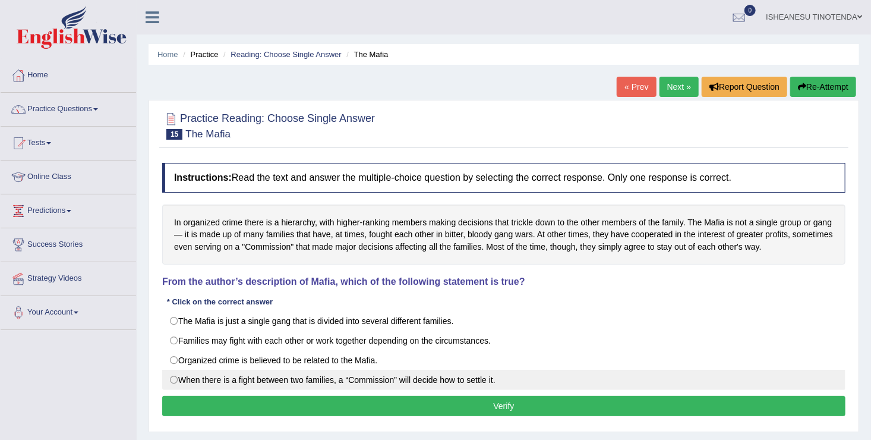
click at [179, 377] on label "When there is a fight between two families, a “Commission” will decide how to s…" at bounding box center [503, 380] width 683 height 20
radio input "true"
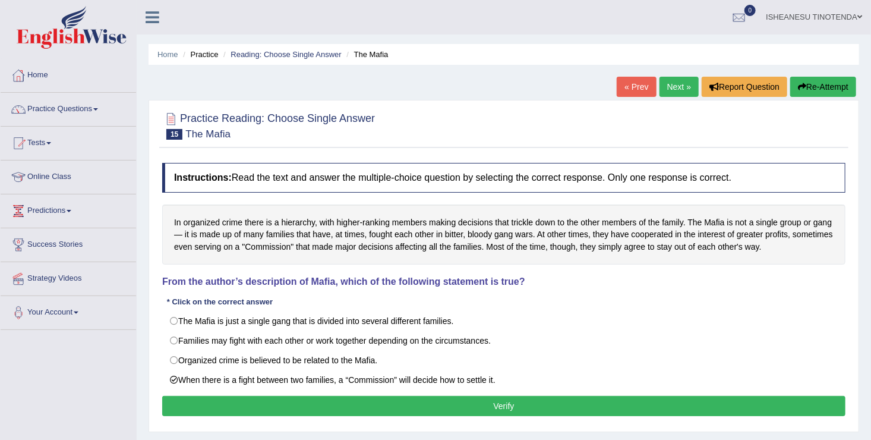
click at [380, 407] on button "Verify" at bounding box center [503, 406] width 683 height 20
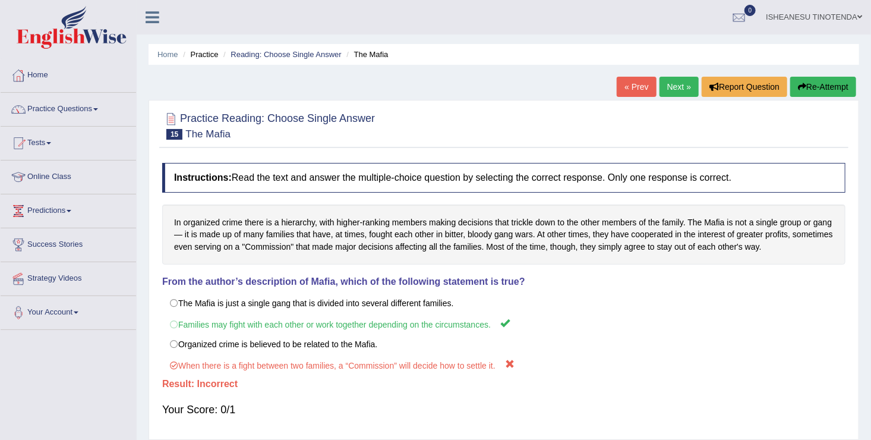
click at [680, 78] on link "Next »" at bounding box center [679, 87] width 39 height 20
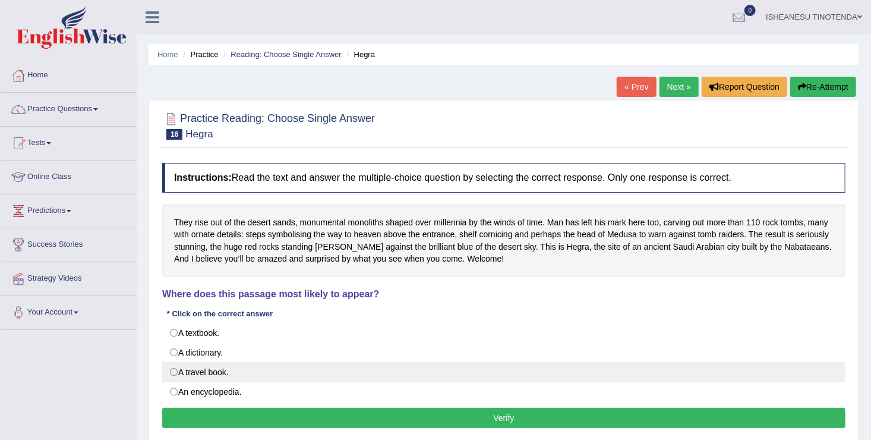
click at [179, 365] on label "A travel book." at bounding box center [503, 372] width 683 height 20
radio input "true"
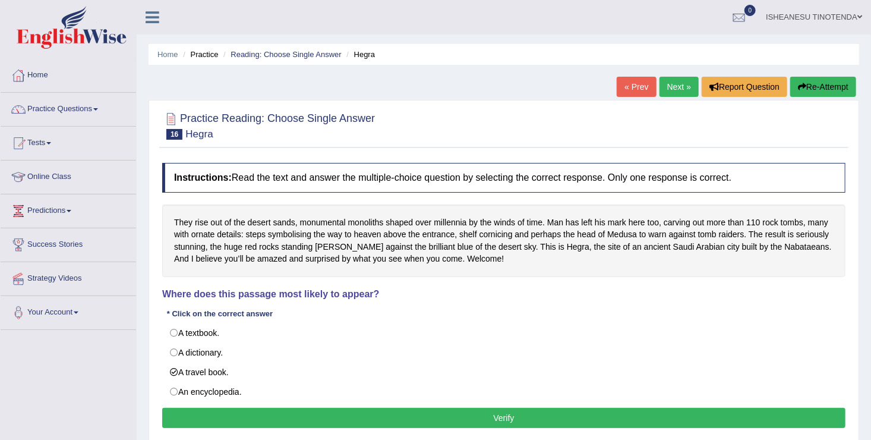
click at [243, 417] on button "Verify" at bounding box center [503, 418] width 683 height 20
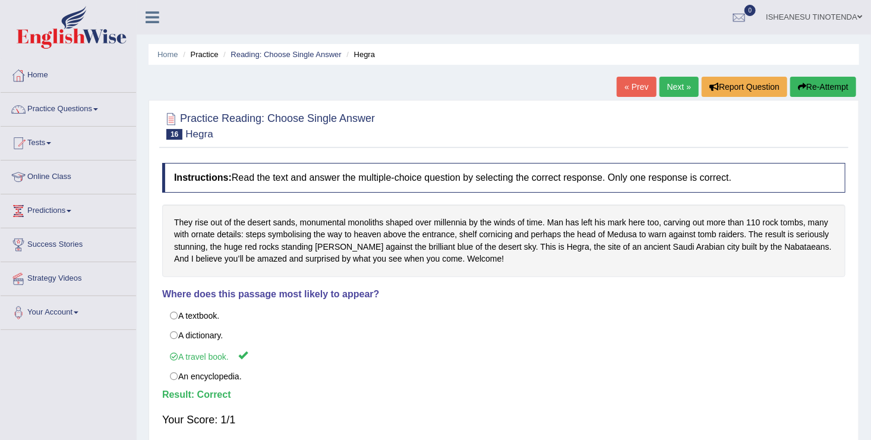
click at [674, 85] on link "Next »" at bounding box center [679, 87] width 39 height 20
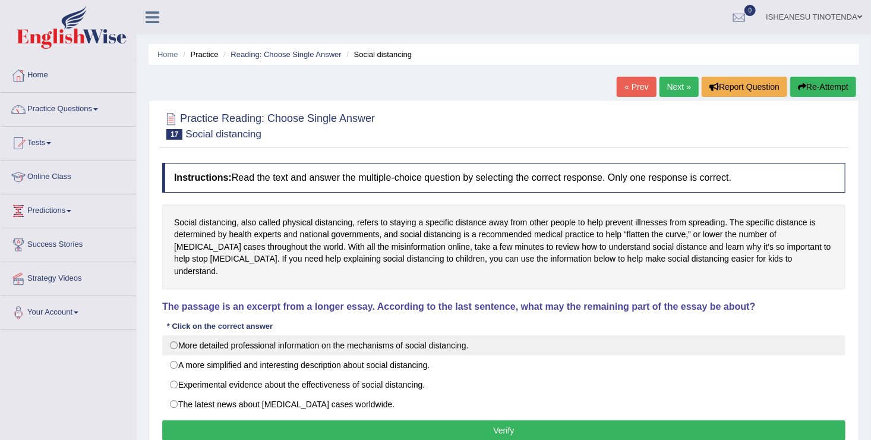
click at [166, 340] on label "More detailed professional information on the mechanisms of social distancing." at bounding box center [503, 345] width 683 height 20
radio input "true"
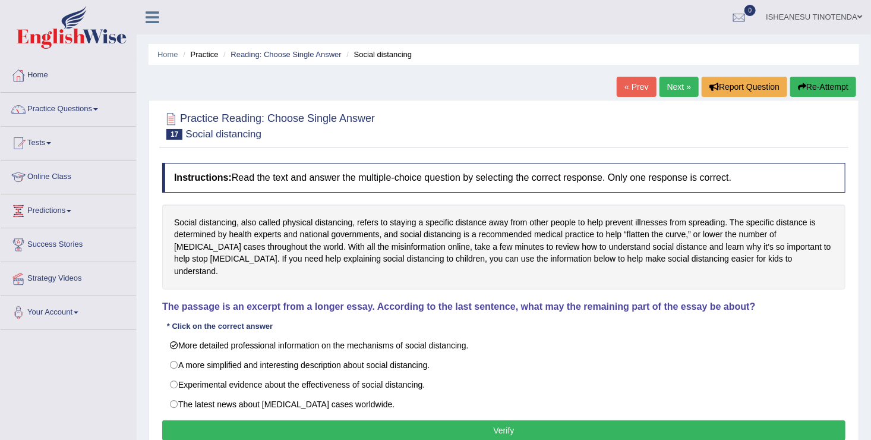
click at [296, 428] on div "Instructions: Read the text and answer the multiple-choice question by selectin…" at bounding box center [503, 303] width 689 height 293
click at [310, 420] on button "Verify" at bounding box center [503, 430] width 683 height 20
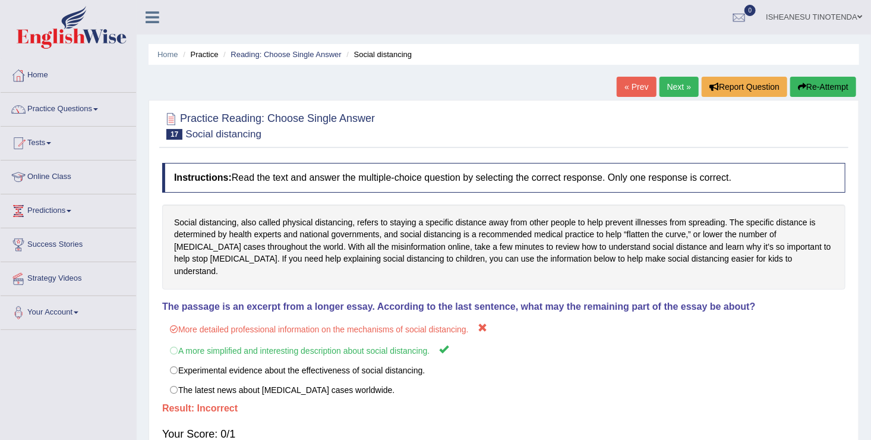
click at [815, 84] on button "Re-Attempt" at bounding box center [823, 87] width 66 height 20
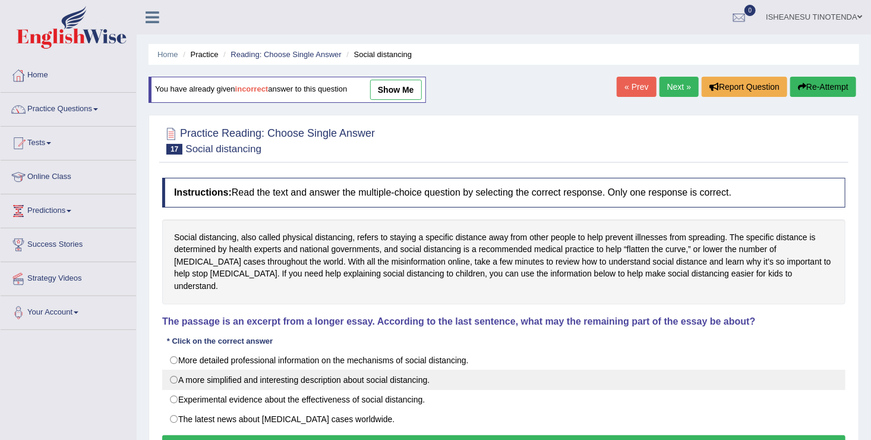
click at [175, 370] on label "A more simplified and interesting description about social distancing." at bounding box center [503, 380] width 683 height 20
radio input "true"
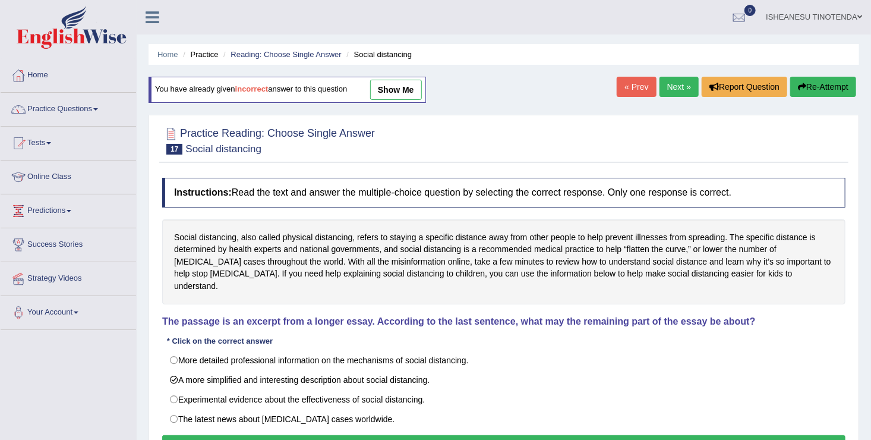
click at [503, 435] on button "Verify" at bounding box center [503, 445] width 683 height 20
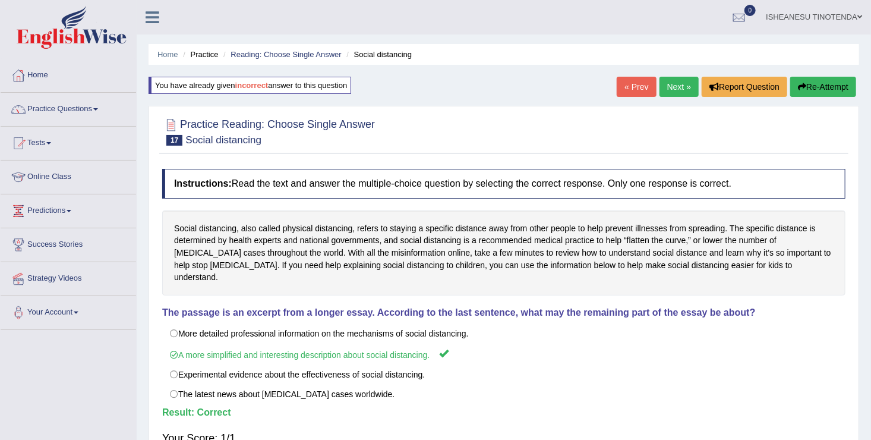
click at [671, 82] on link "Next »" at bounding box center [679, 87] width 39 height 20
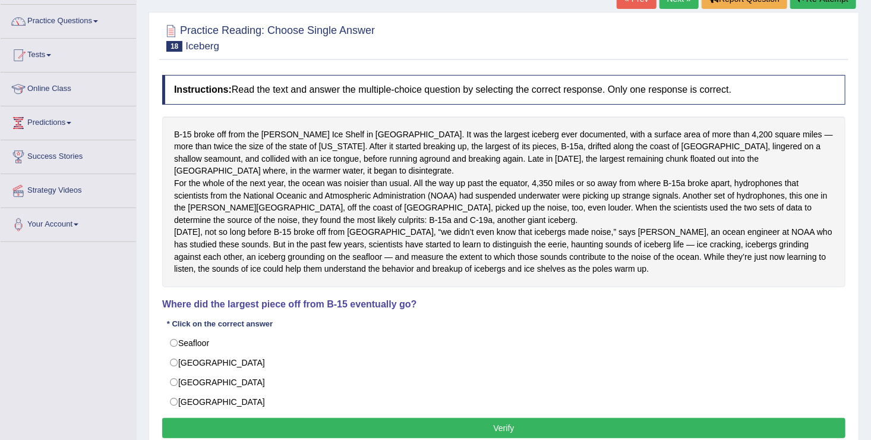
scroll to position [105, 0]
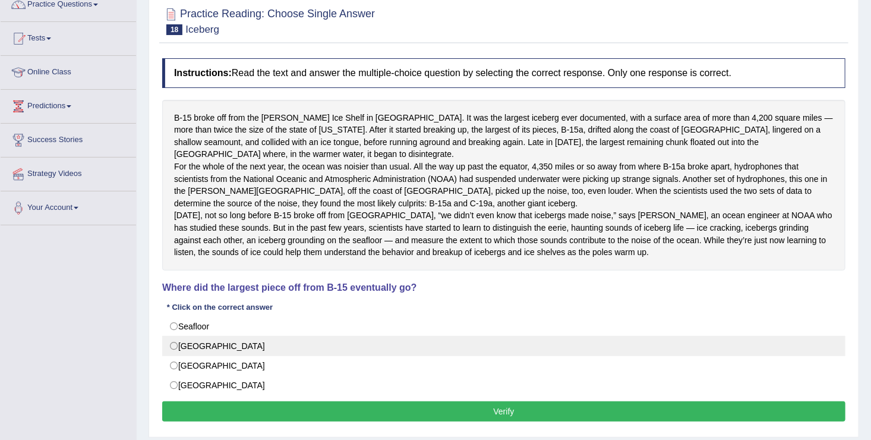
click at [179, 356] on label "Antarctica" at bounding box center [503, 346] width 683 height 20
radio input "true"
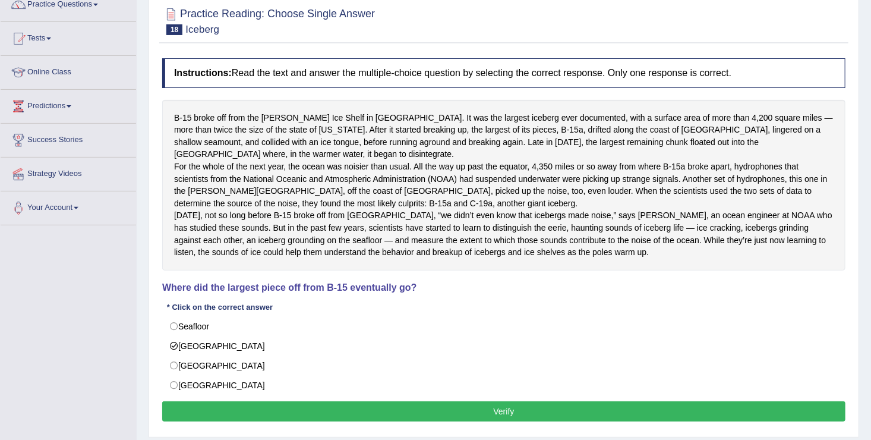
scroll to position [0, 0]
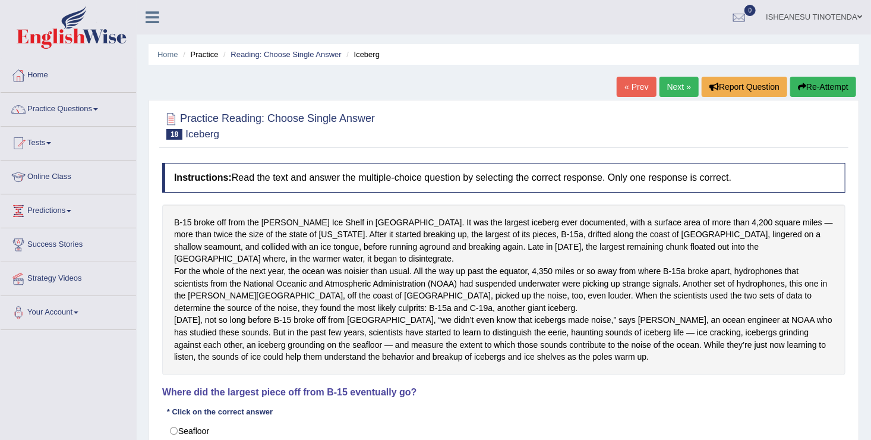
click at [638, 82] on link "« Prev" at bounding box center [636, 87] width 39 height 20
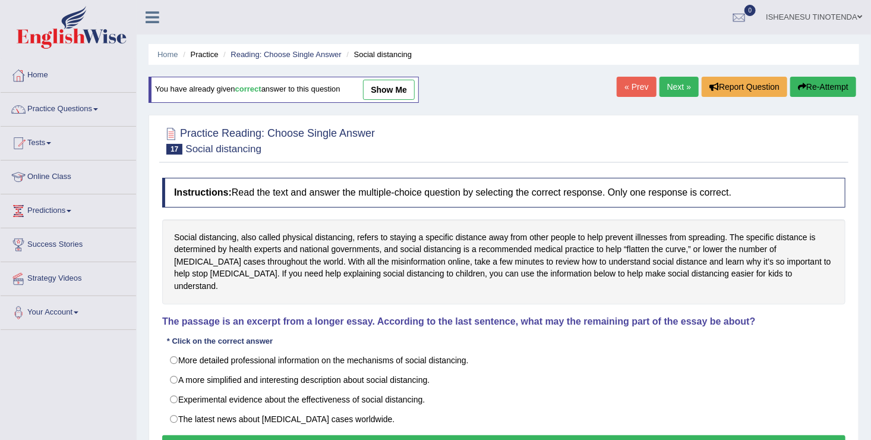
click at [652, 86] on link "« Prev" at bounding box center [636, 87] width 39 height 20
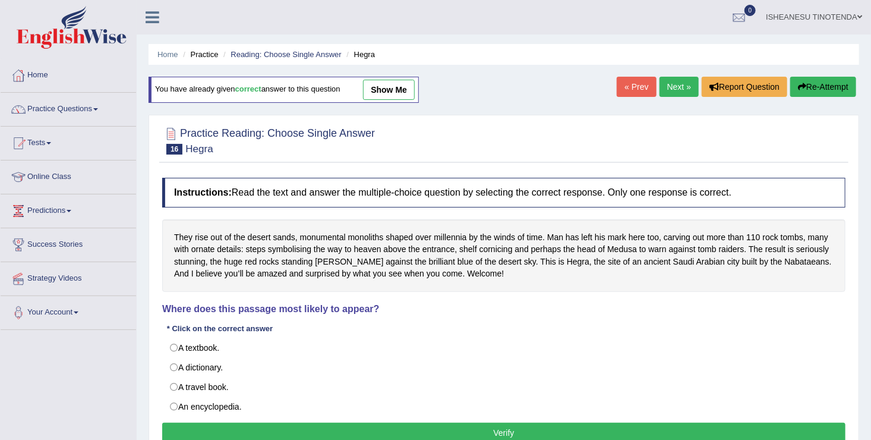
click at [679, 82] on link "Next »" at bounding box center [679, 87] width 39 height 20
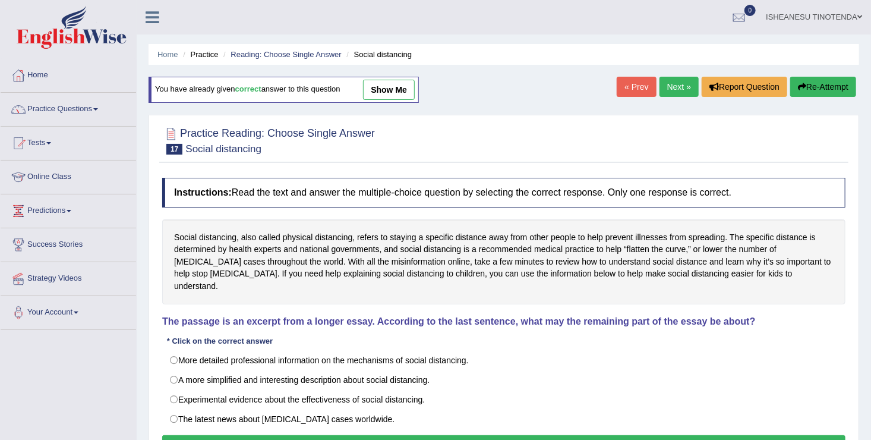
click at [680, 81] on link "Next »" at bounding box center [679, 87] width 39 height 20
